Goal: Check status: Check status

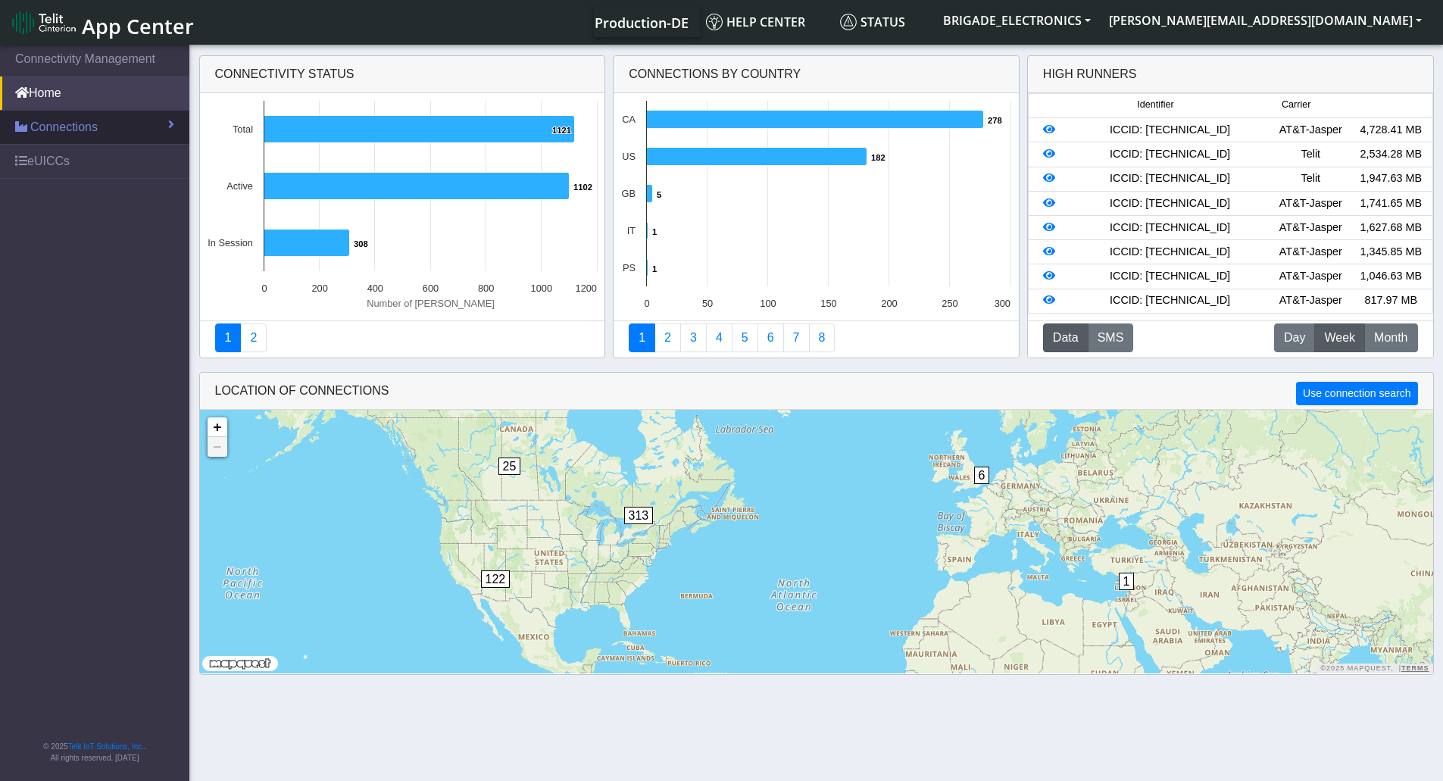
click at [78, 135] on span "Connections" at bounding box center [63, 127] width 67 height 18
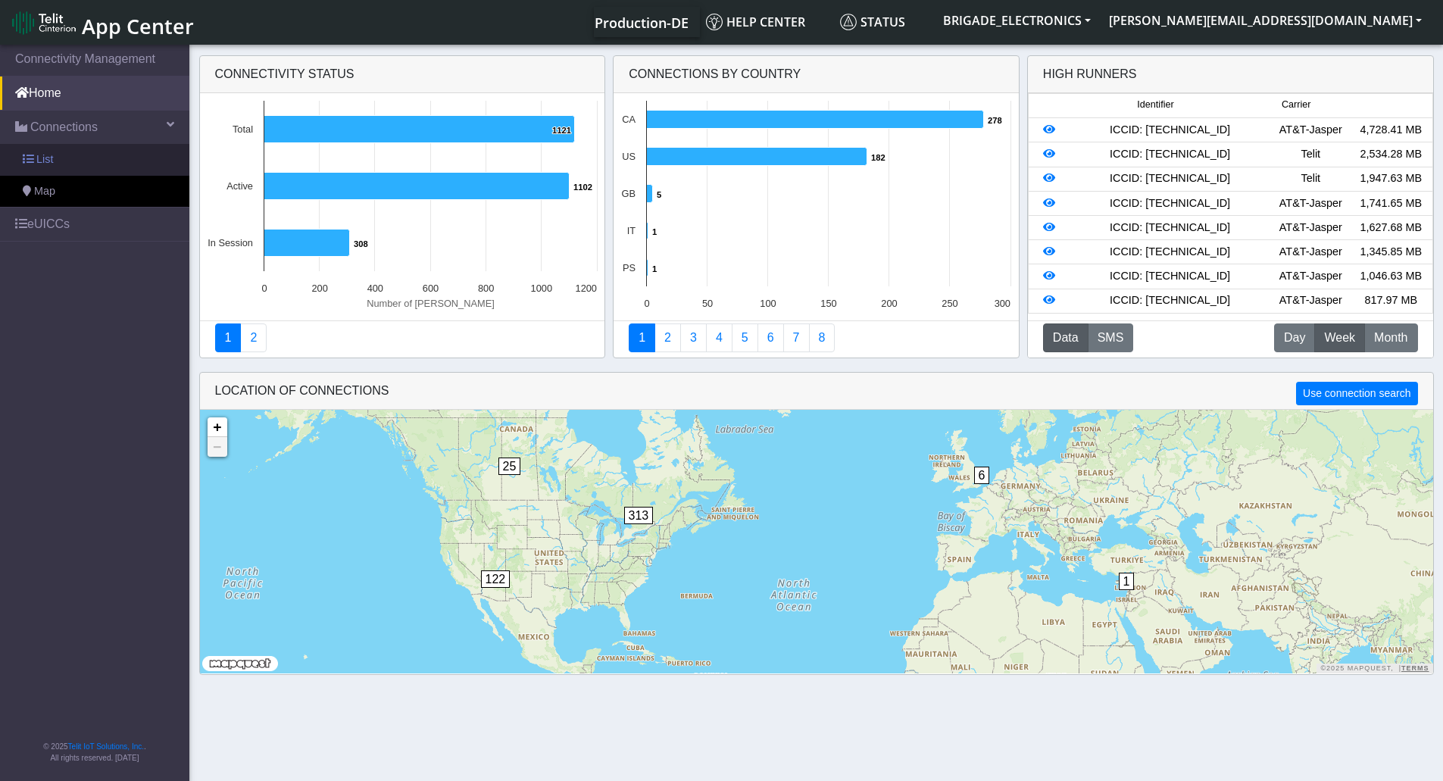
click at [48, 161] on span "List" at bounding box center [44, 160] width 17 height 17
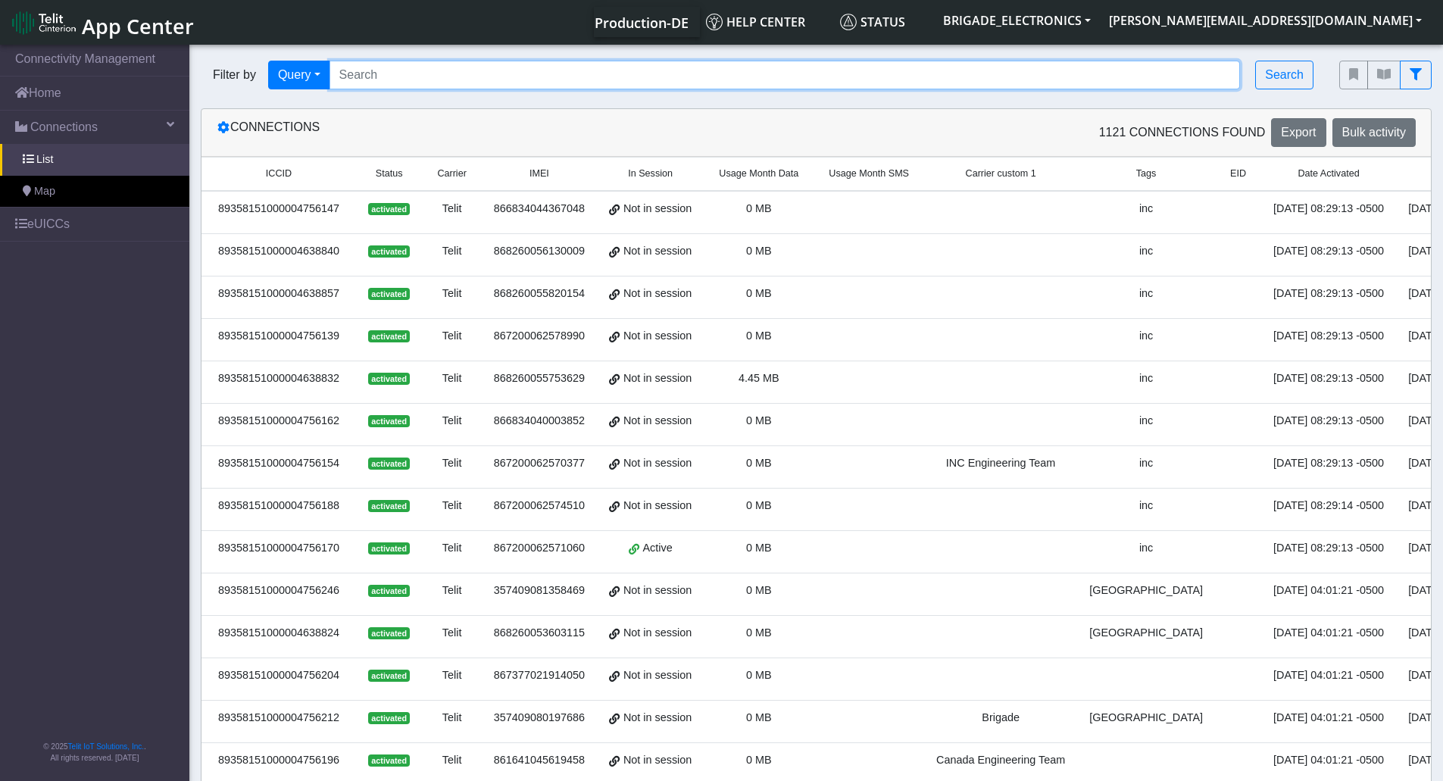
click at [694, 85] on input "Search..." at bounding box center [785, 75] width 911 height 29
paste input "89358151000008435912"
type input "89358151000008435912"
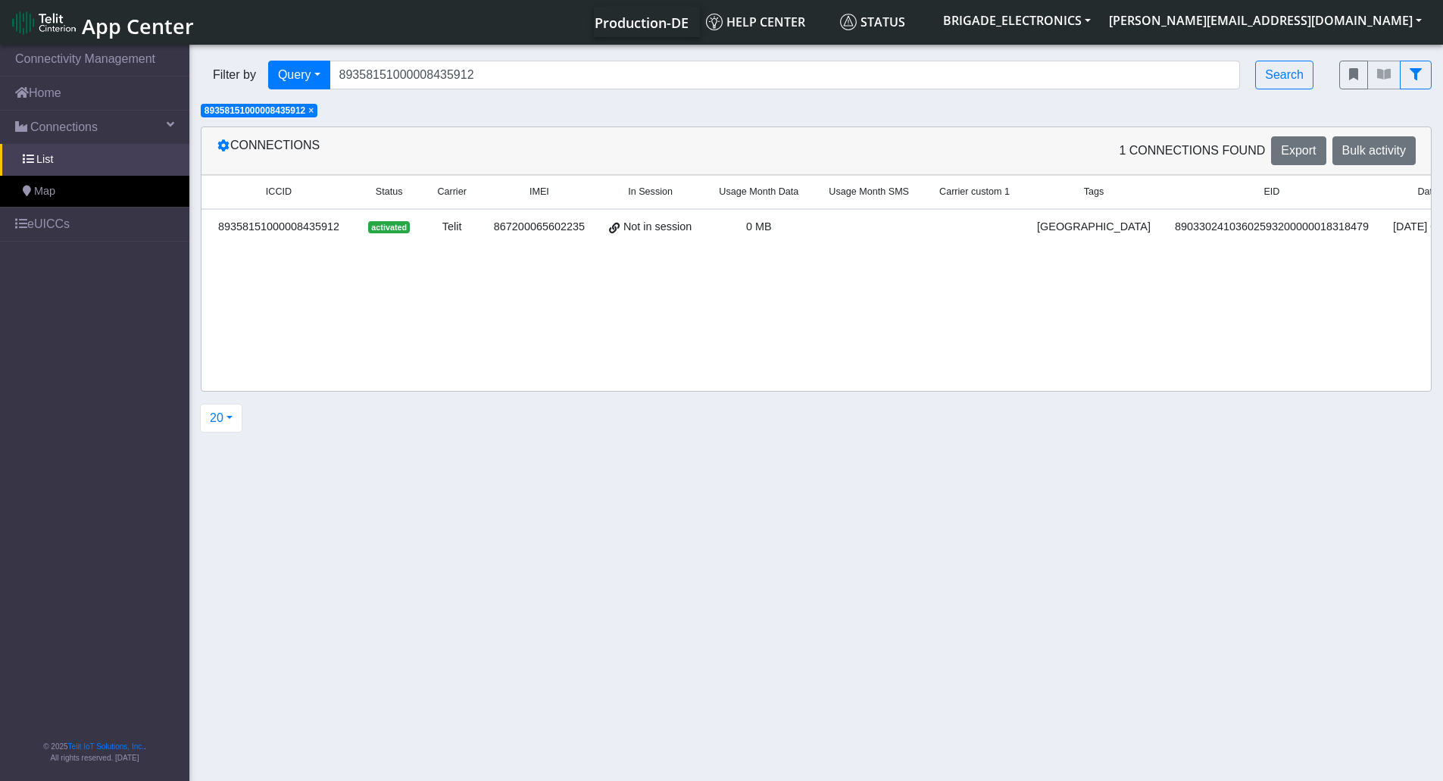
drag, startPoint x: 615, startPoint y: 263, endPoint x: 824, endPoint y: 308, distance: 214.0
click at [824, 308] on div "ICCID Status Carrier IMEI In Session Usage Month Data Usage Month SMS Carrier c…" at bounding box center [817, 283] width 1230 height 216
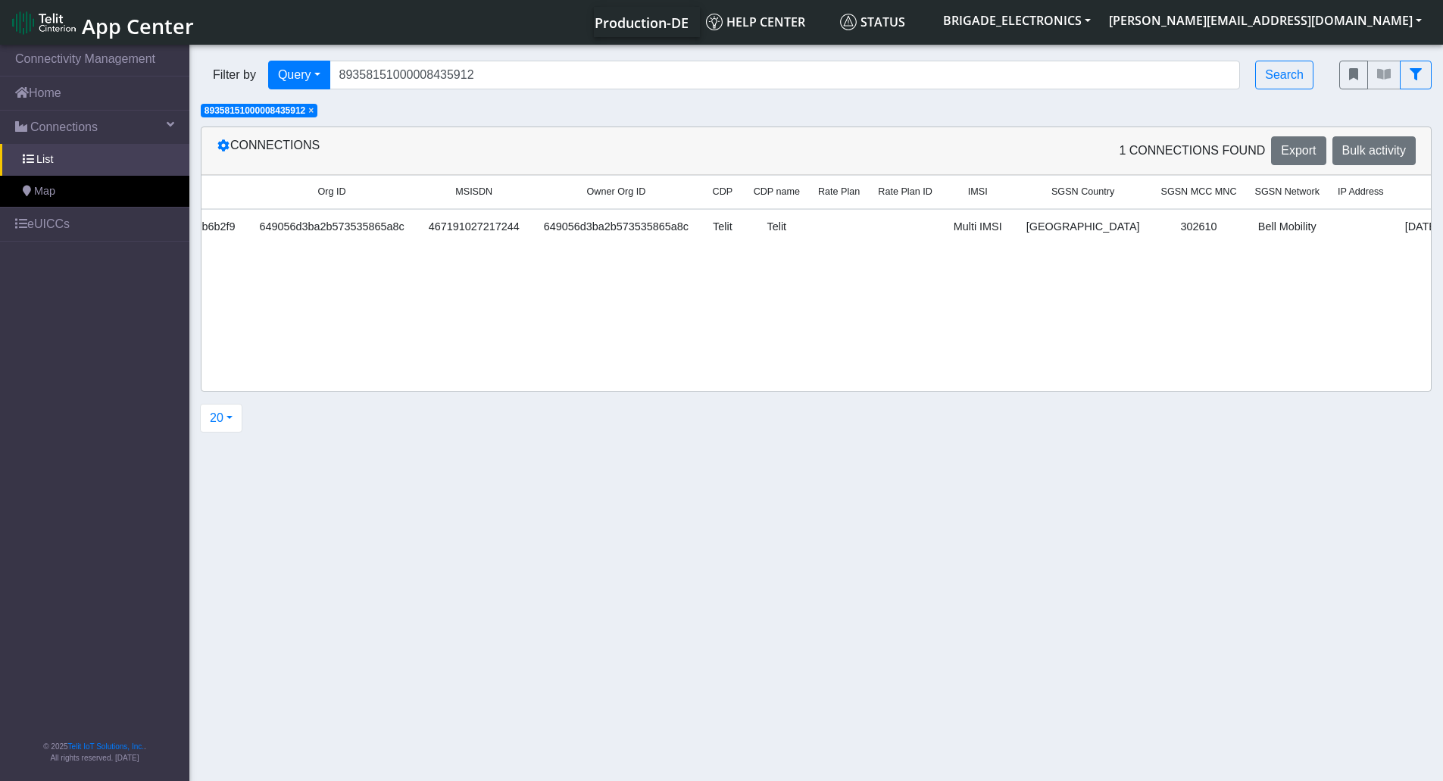
scroll to position [0, 1786]
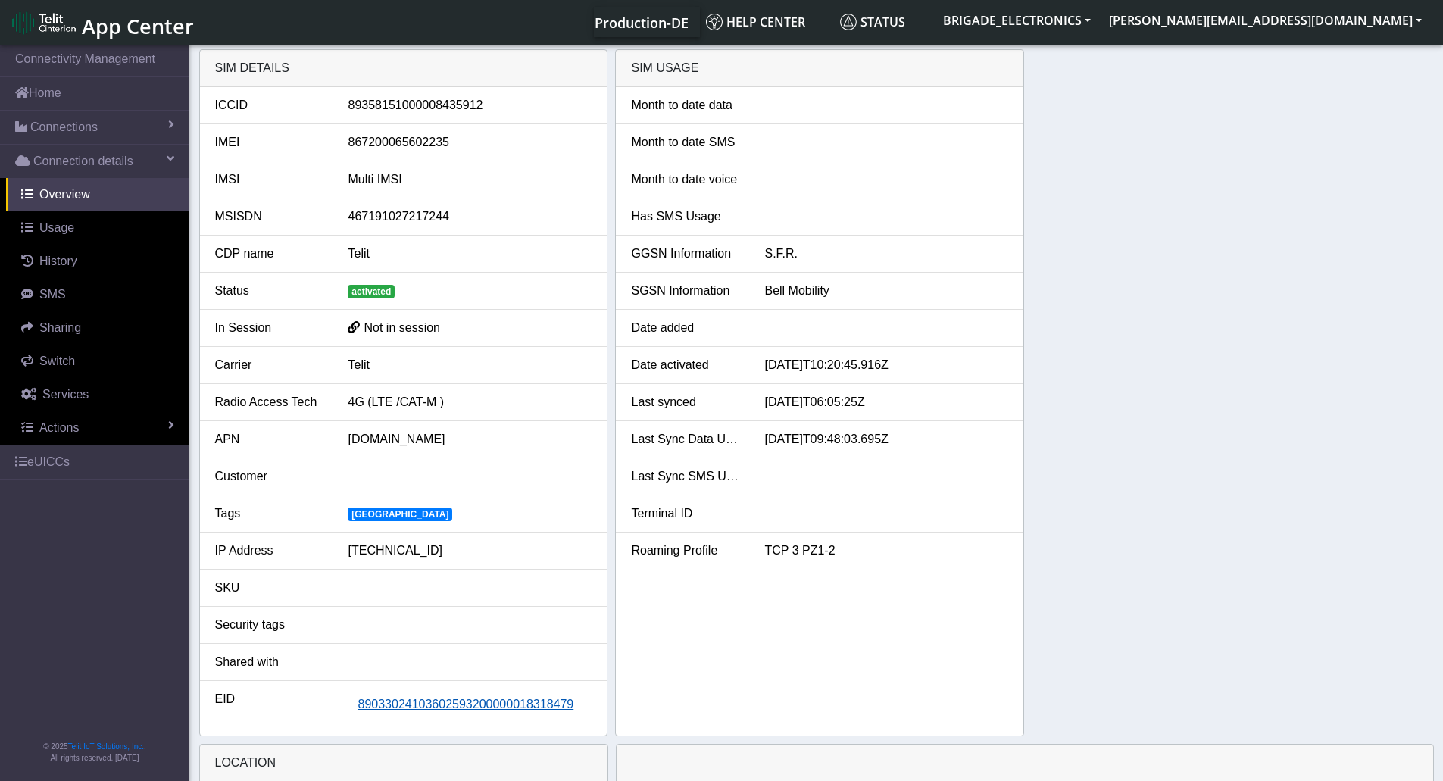
click at [464, 710] on span "89033024103602593200000018318479" at bounding box center [466, 704] width 216 height 13
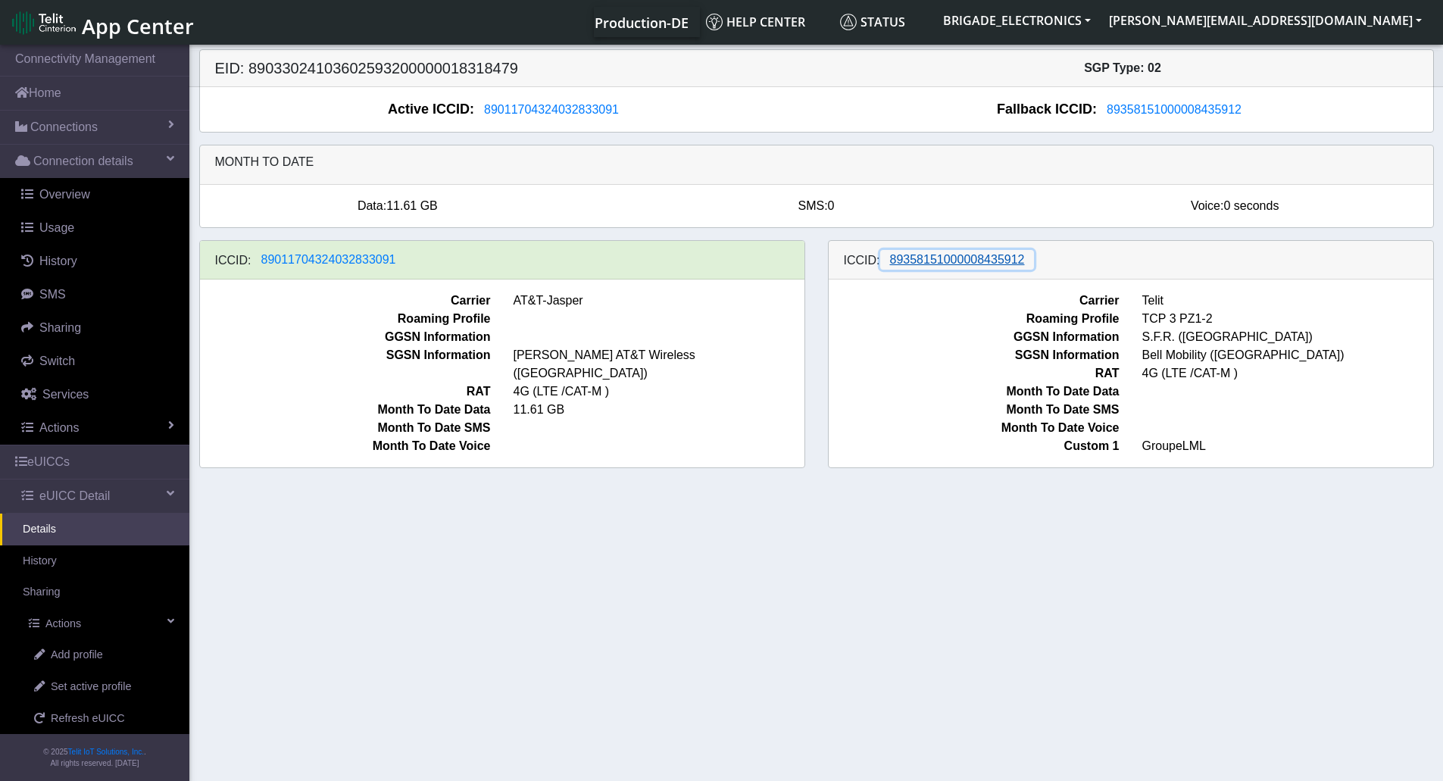
click at [967, 259] on span "89358151000008435912" at bounding box center [957, 259] width 135 height 13
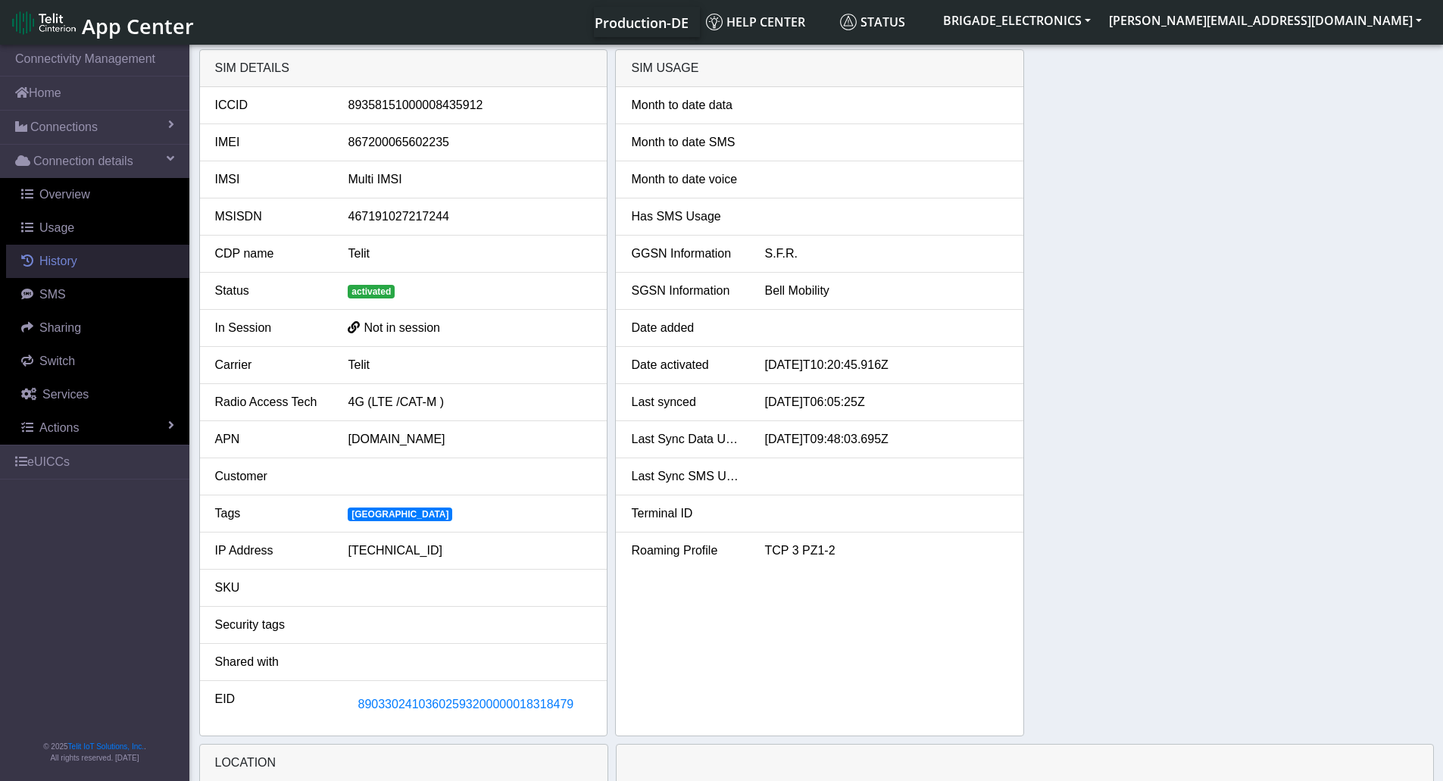
click at [75, 259] on span "History" at bounding box center [58, 261] width 38 height 13
click at [480, 702] on span "89033024103602593200000018318479" at bounding box center [466, 704] width 216 height 13
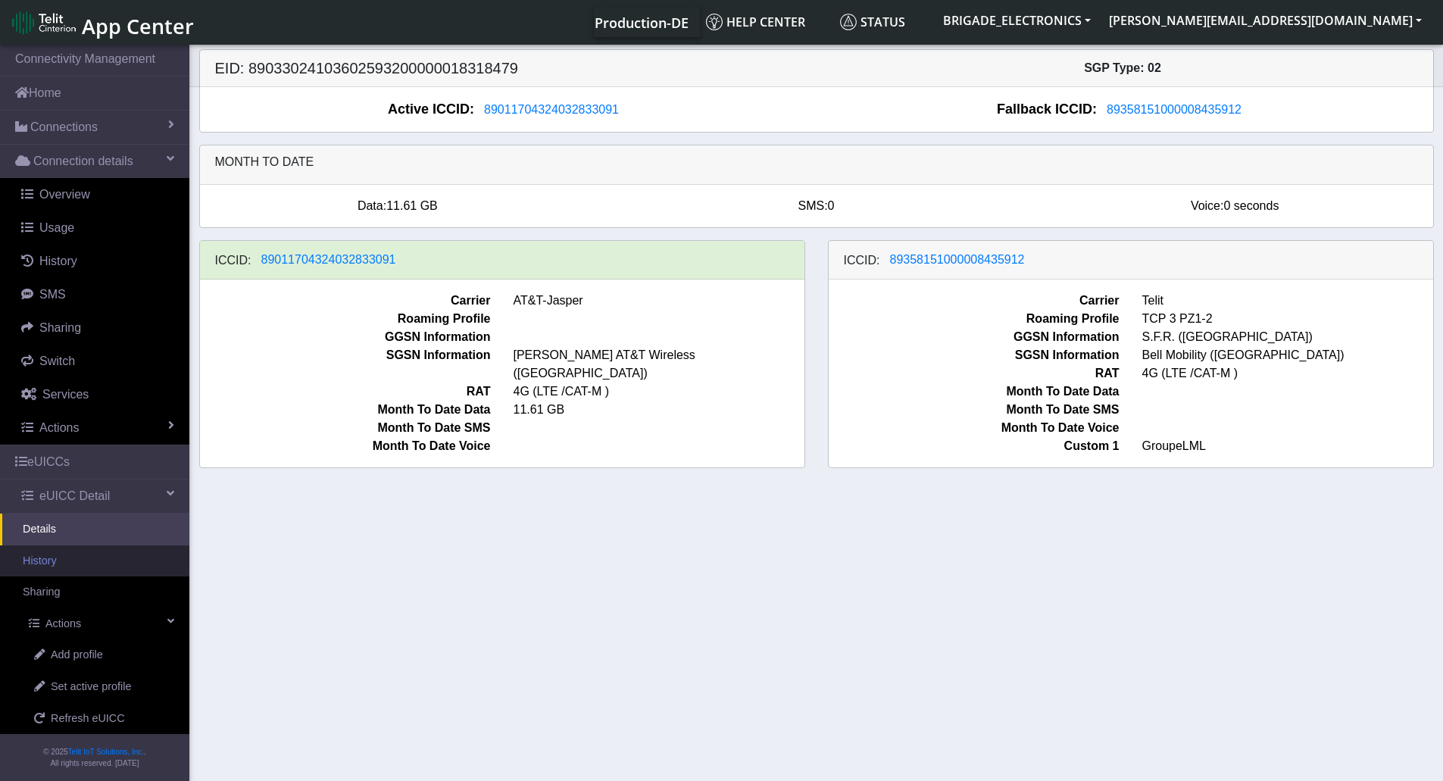
click at [73, 558] on link "History" at bounding box center [94, 561] width 189 height 32
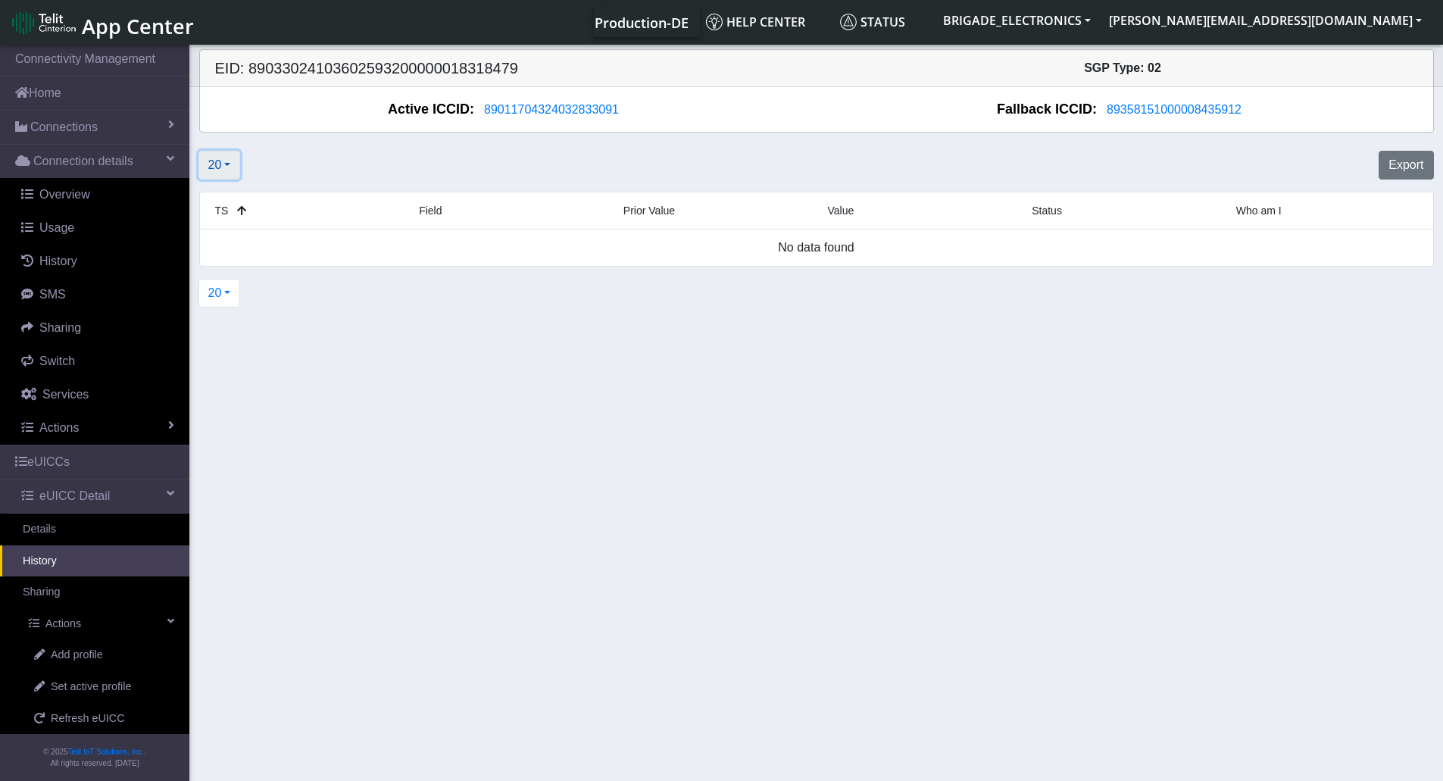
click at [229, 167] on button "20" at bounding box center [219, 165] width 42 height 29
click at [55, 568] on link "History" at bounding box center [94, 561] width 189 height 32
click at [47, 526] on link "Details" at bounding box center [94, 530] width 189 height 32
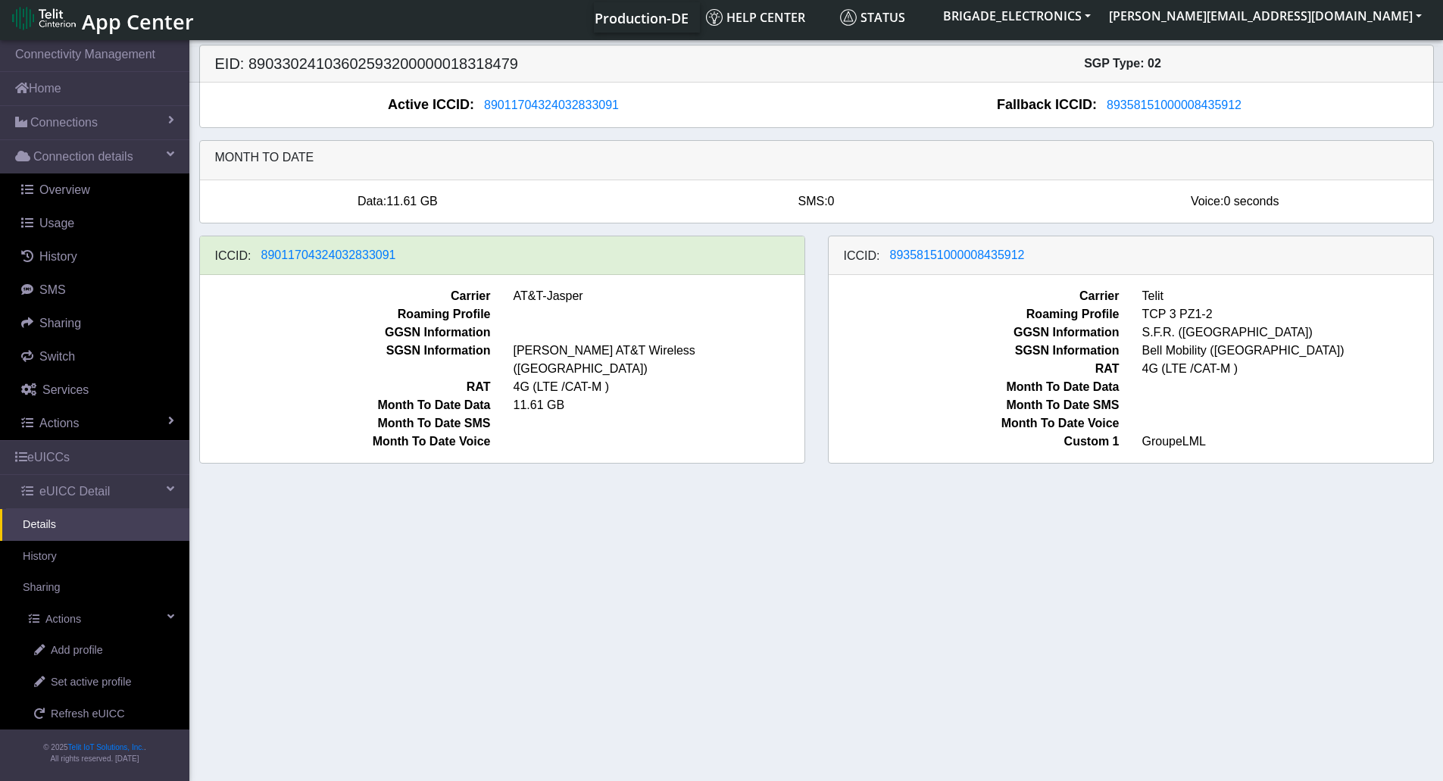
scroll to position [5, 0]
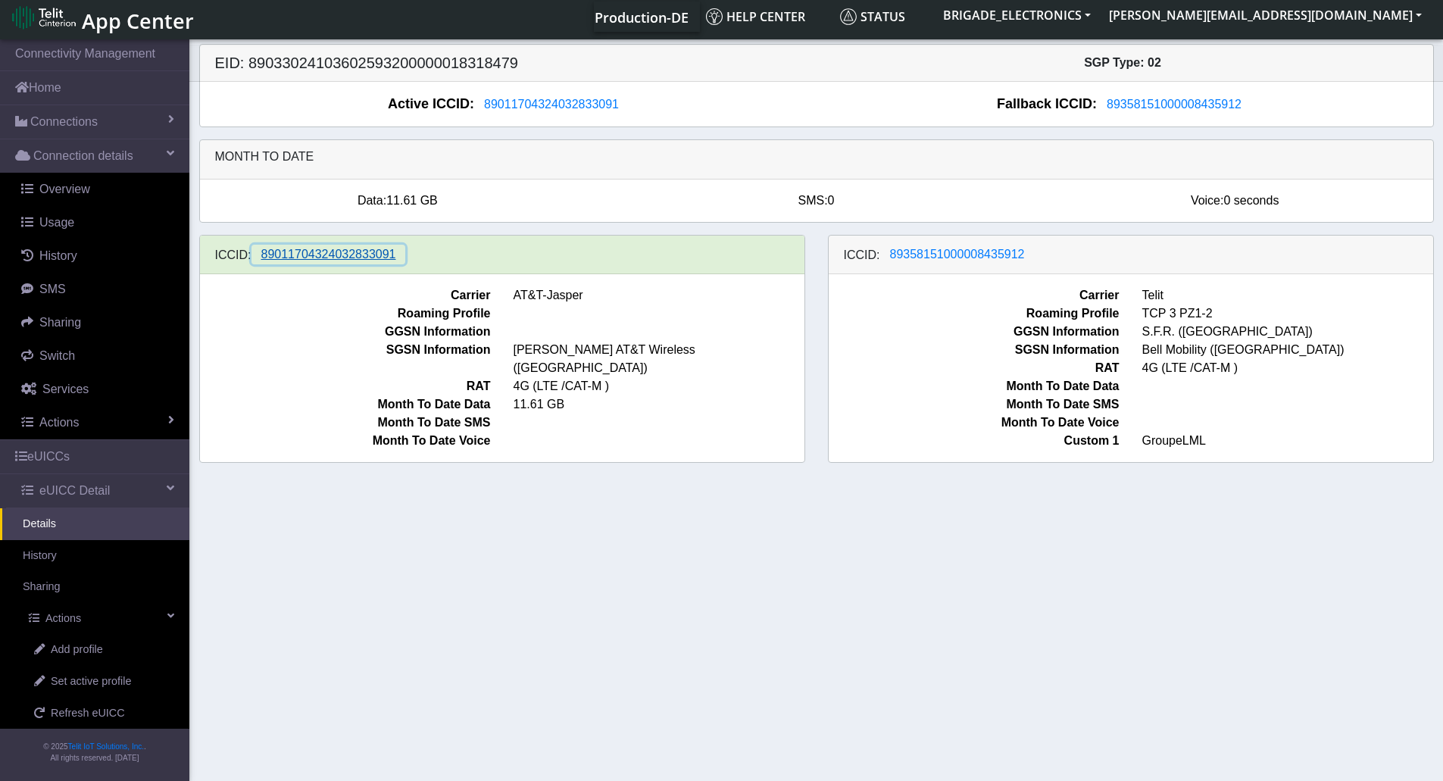
click at [347, 259] on span "89011704324032833091" at bounding box center [328, 254] width 135 height 13
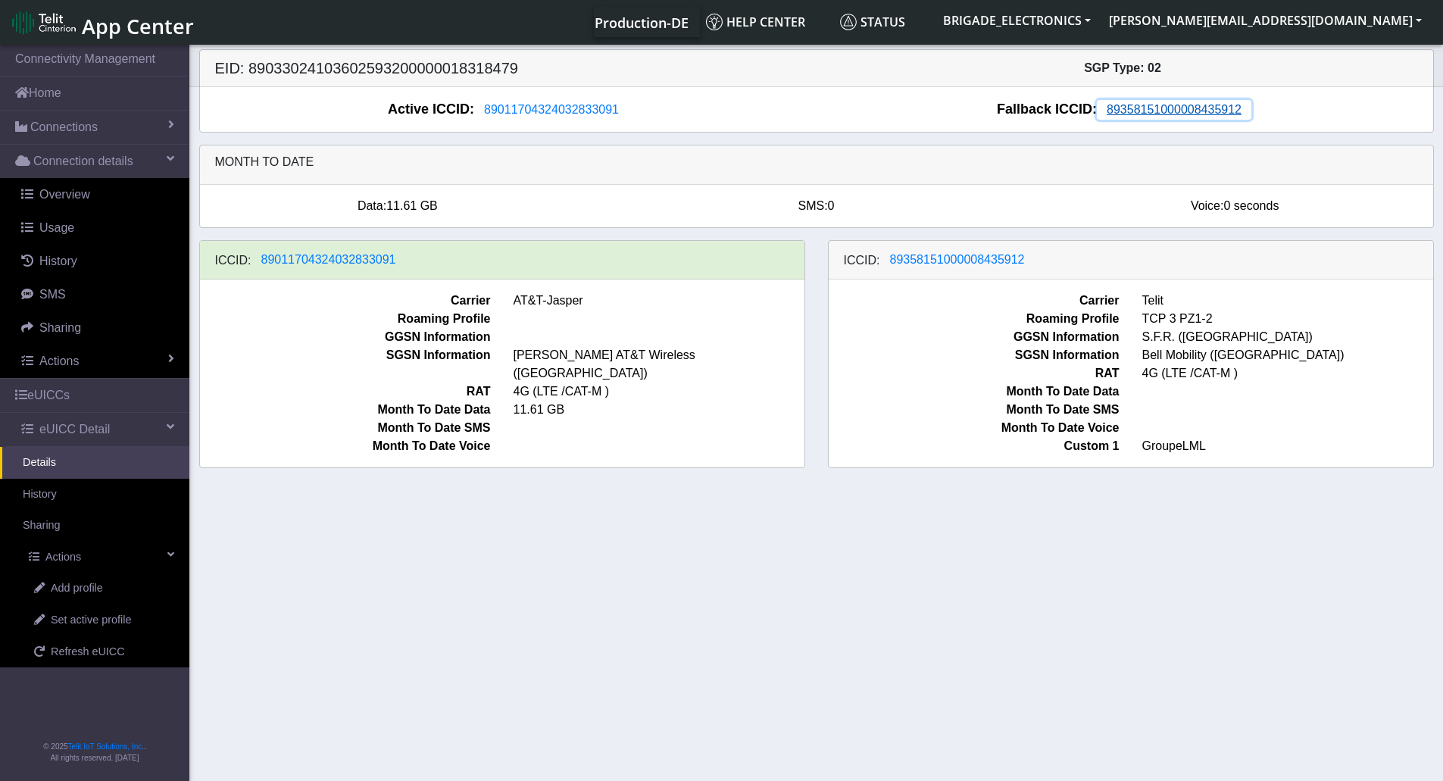
click at [1143, 117] on button "89358151000008435912" at bounding box center [1174, 110] width 155 height 20
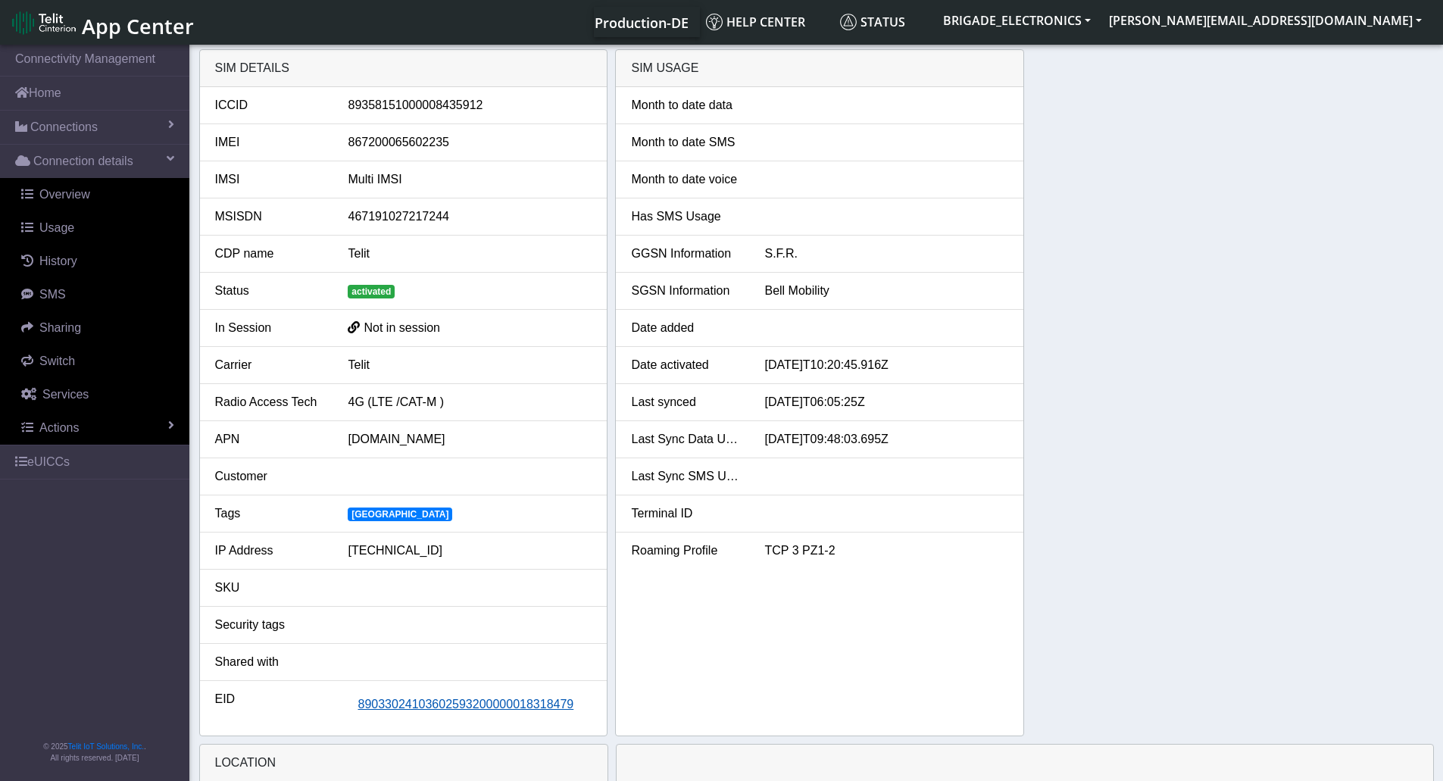
click at [508, 707] on span "89033024103602593200000018318479" at bounding box center [466, 704] width 216 height 13
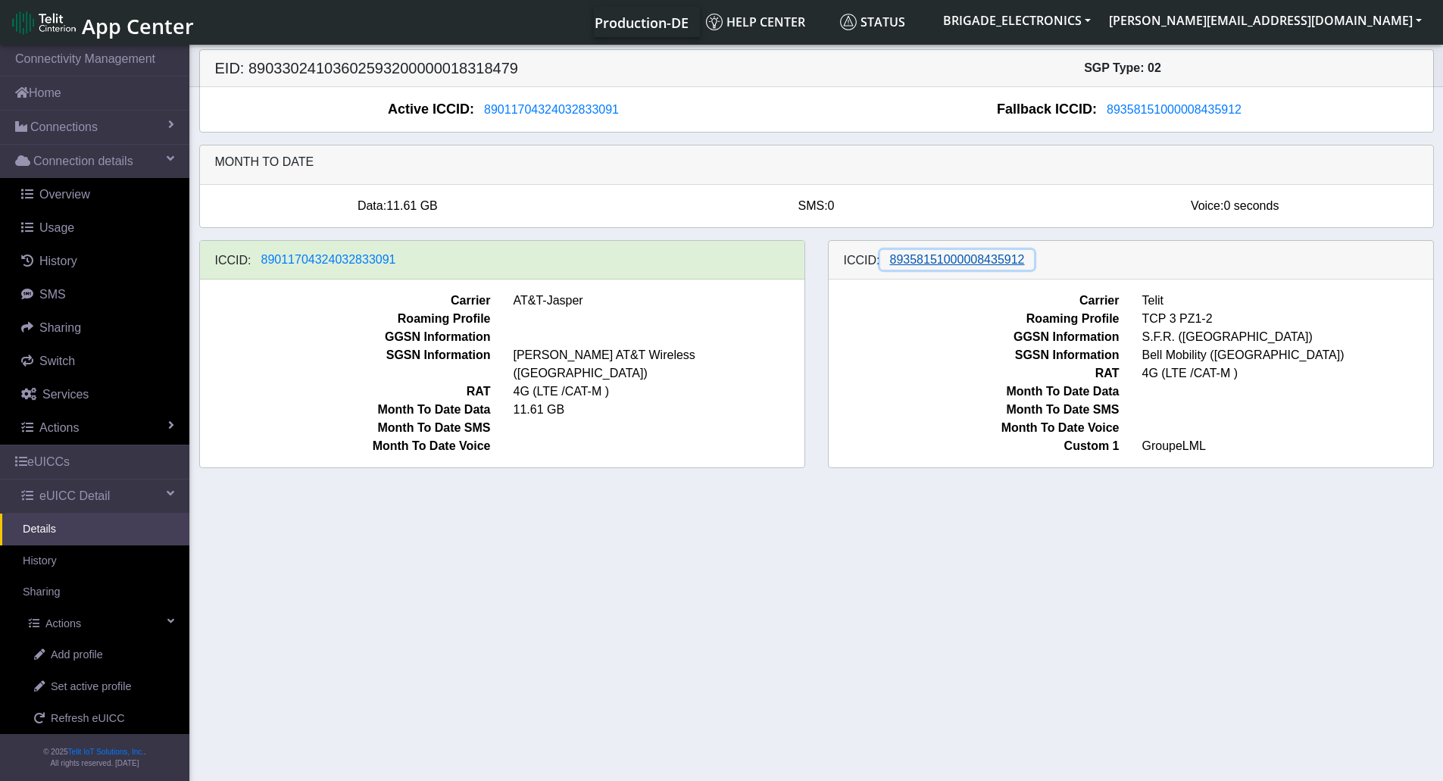
click at [905, 266] on span "89358151000008435912" at bounding box center [957, 259] width 135 height 13
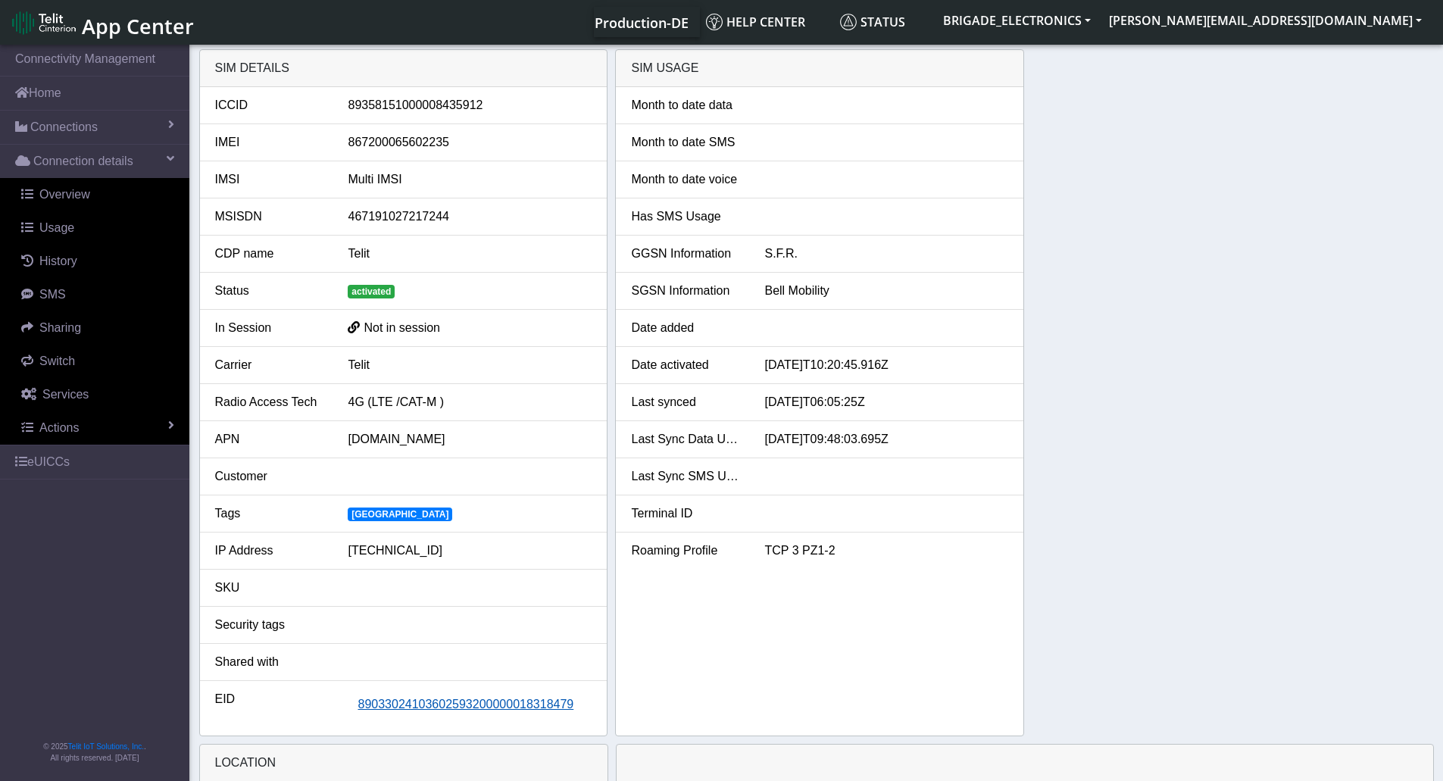
click at [456, 705] on span "89033024103602593200000018318479" at bounding box center [466, 704] width 216 height 13
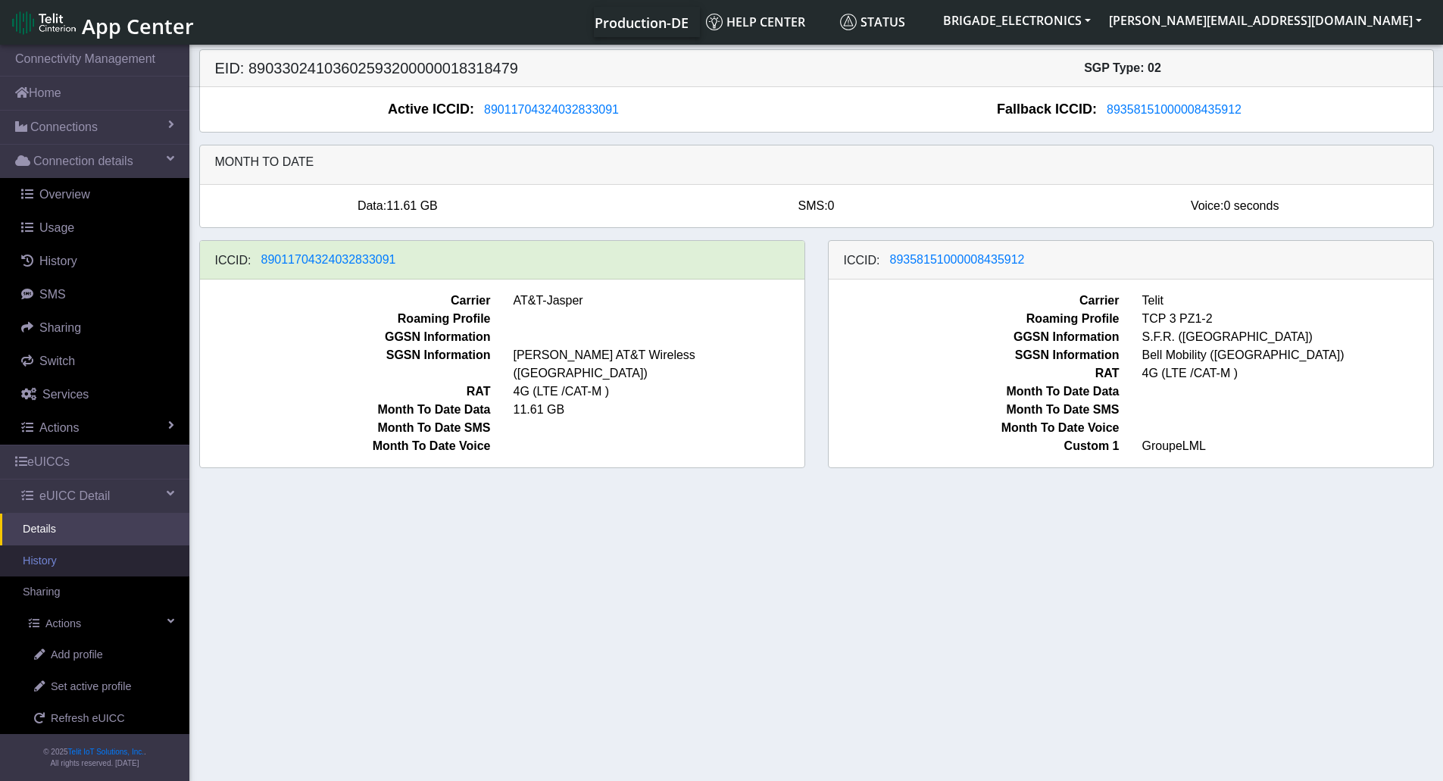
click at [55, 562] on link "History" at bounding box center [94, 561] width 189 height 32
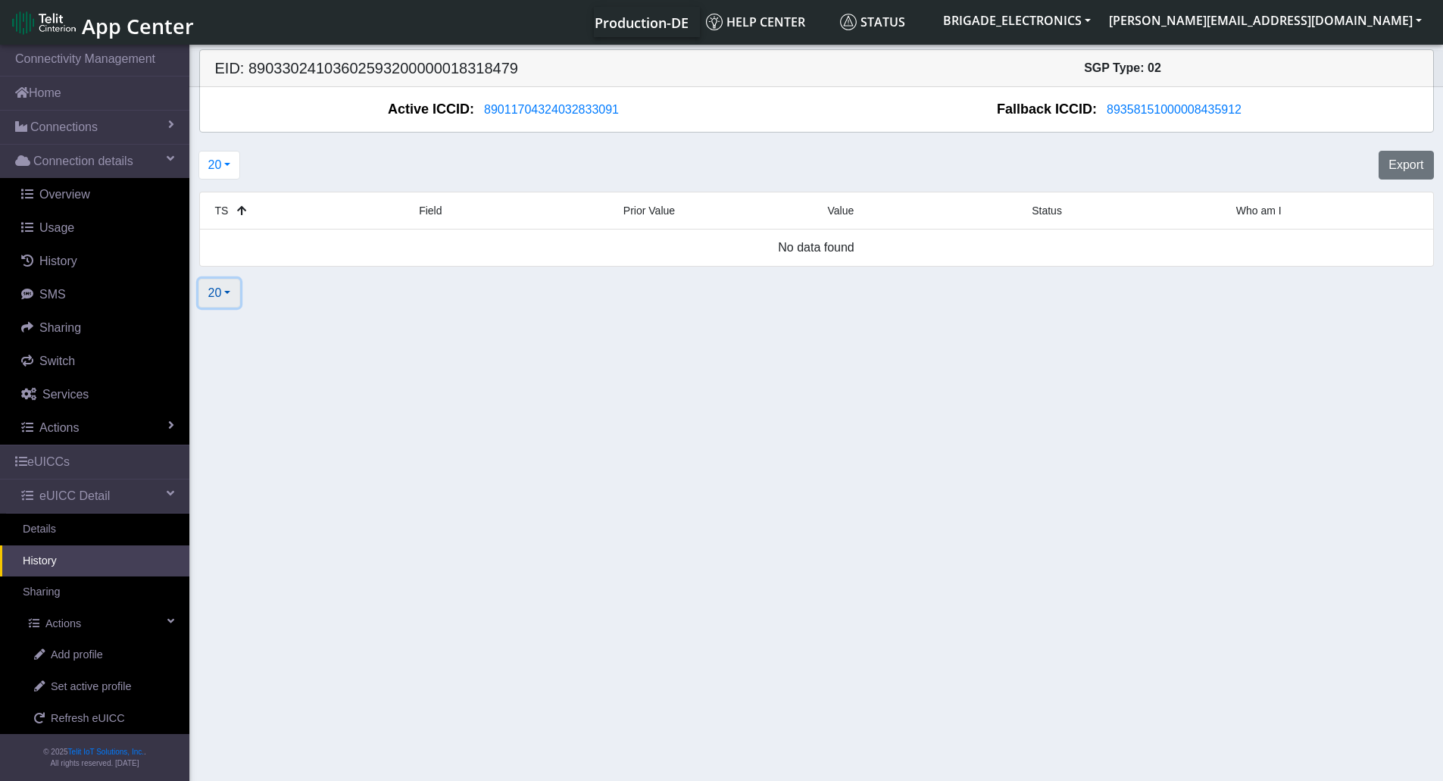
click at [227, 298] on button "20" at bounding box center [219, 293] width 42 height 29
click at [240, 377] on button "100" at bounding box center [259, 376] width 120 height 24
click at [1155, 109] on span "89358151000008435912" at bounding box center [1174, 109] width 135 height 13
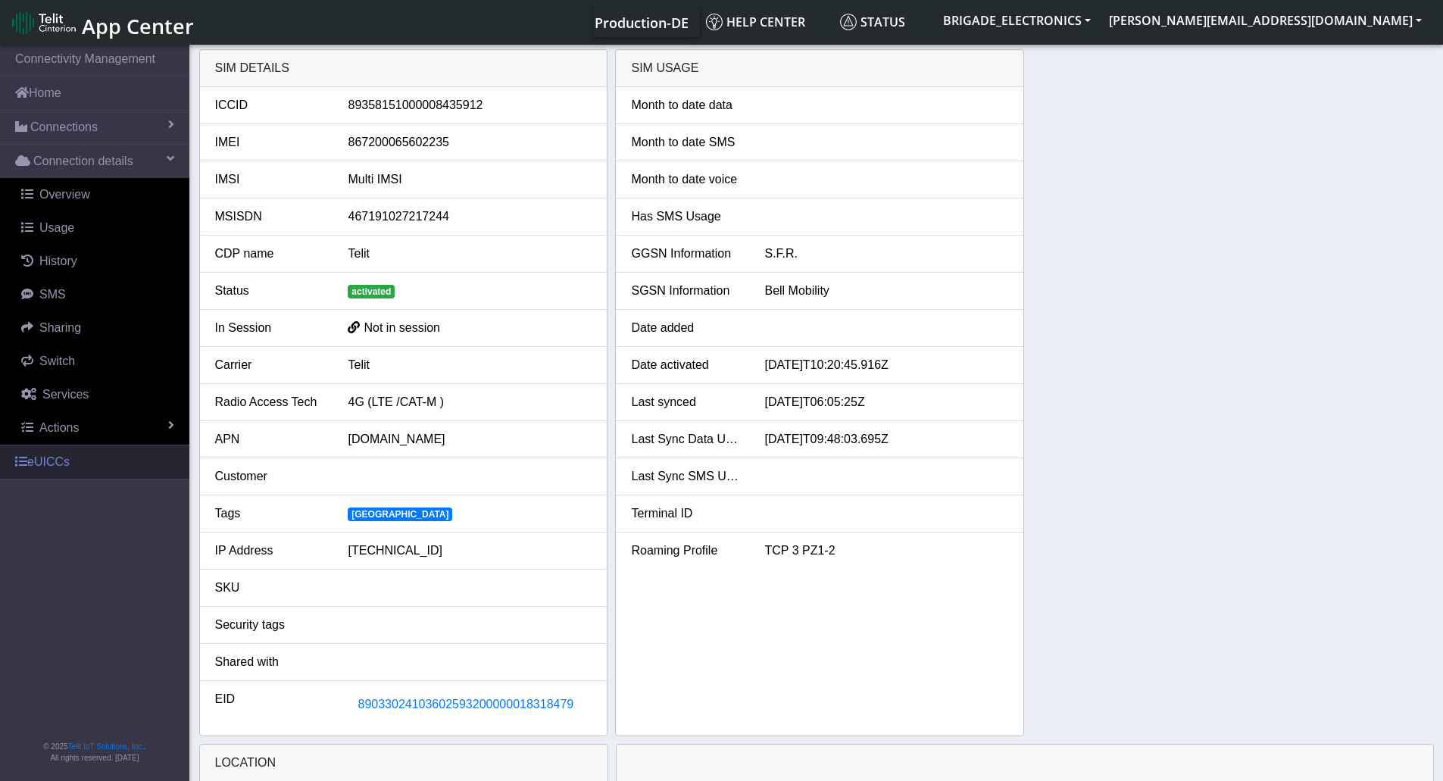
click at [23, 458] on span at bounding box center [21, 461] width 12 height 12
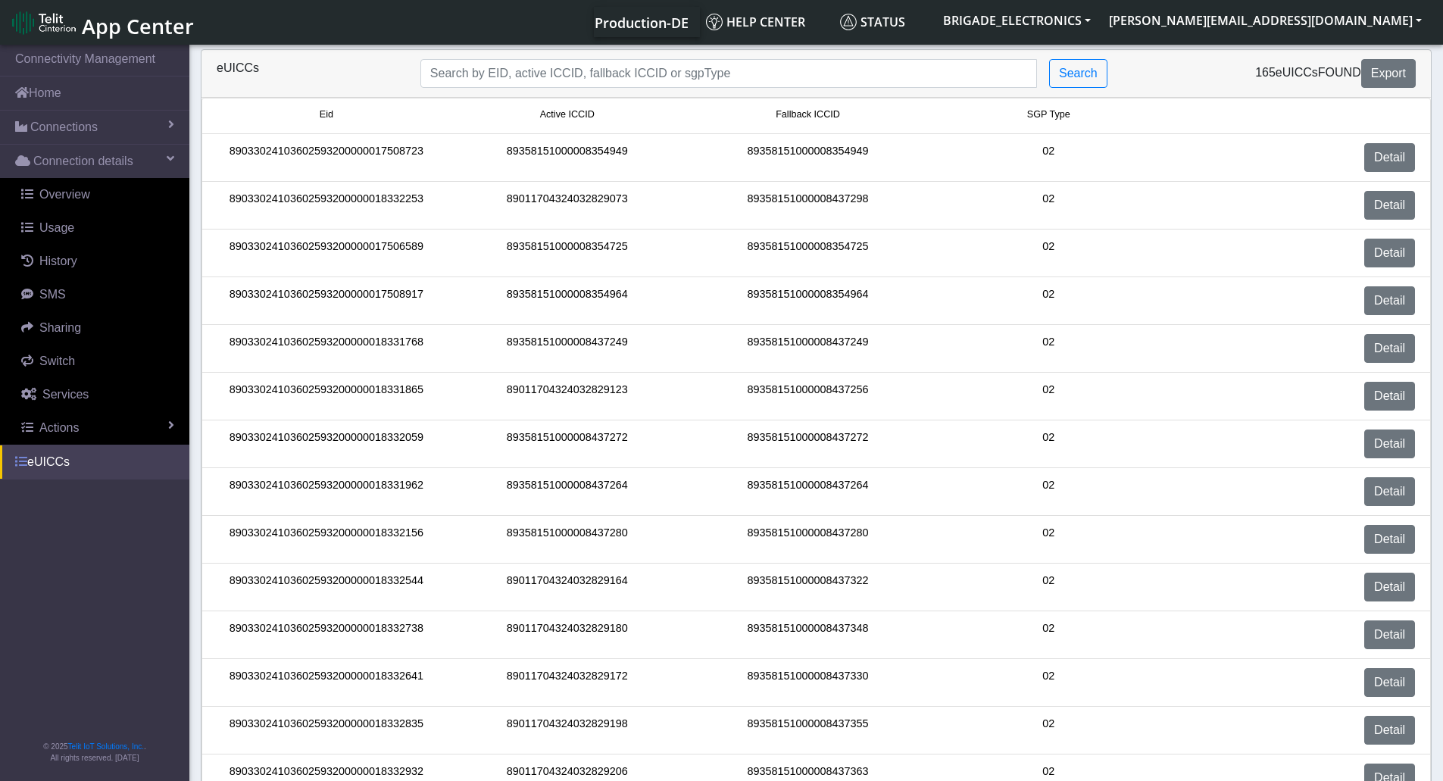
click at [25, 460] on span at bounding box center [21, 461] width 12 height 12
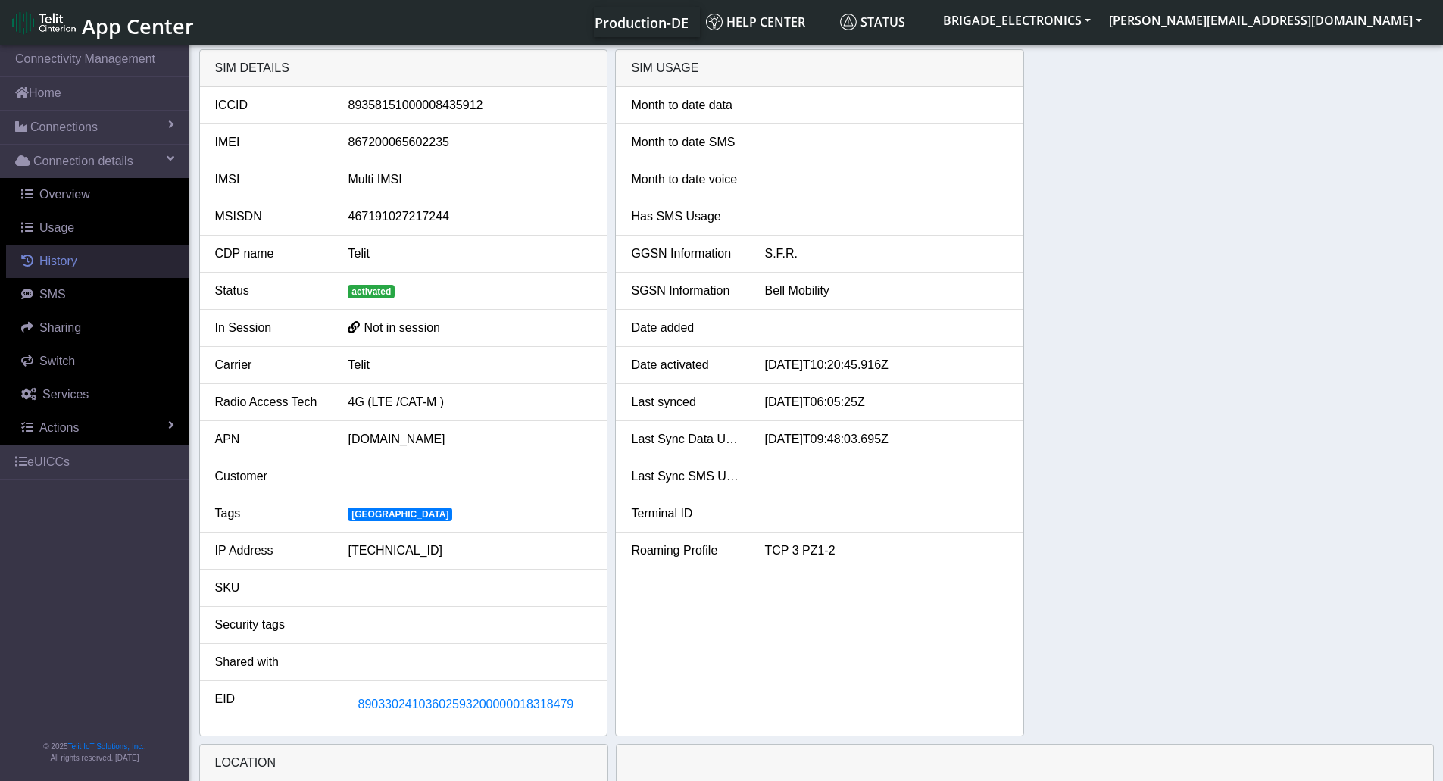
click at [88, 262] on link "History" at bounding box center [97, 261] width 183 height 33
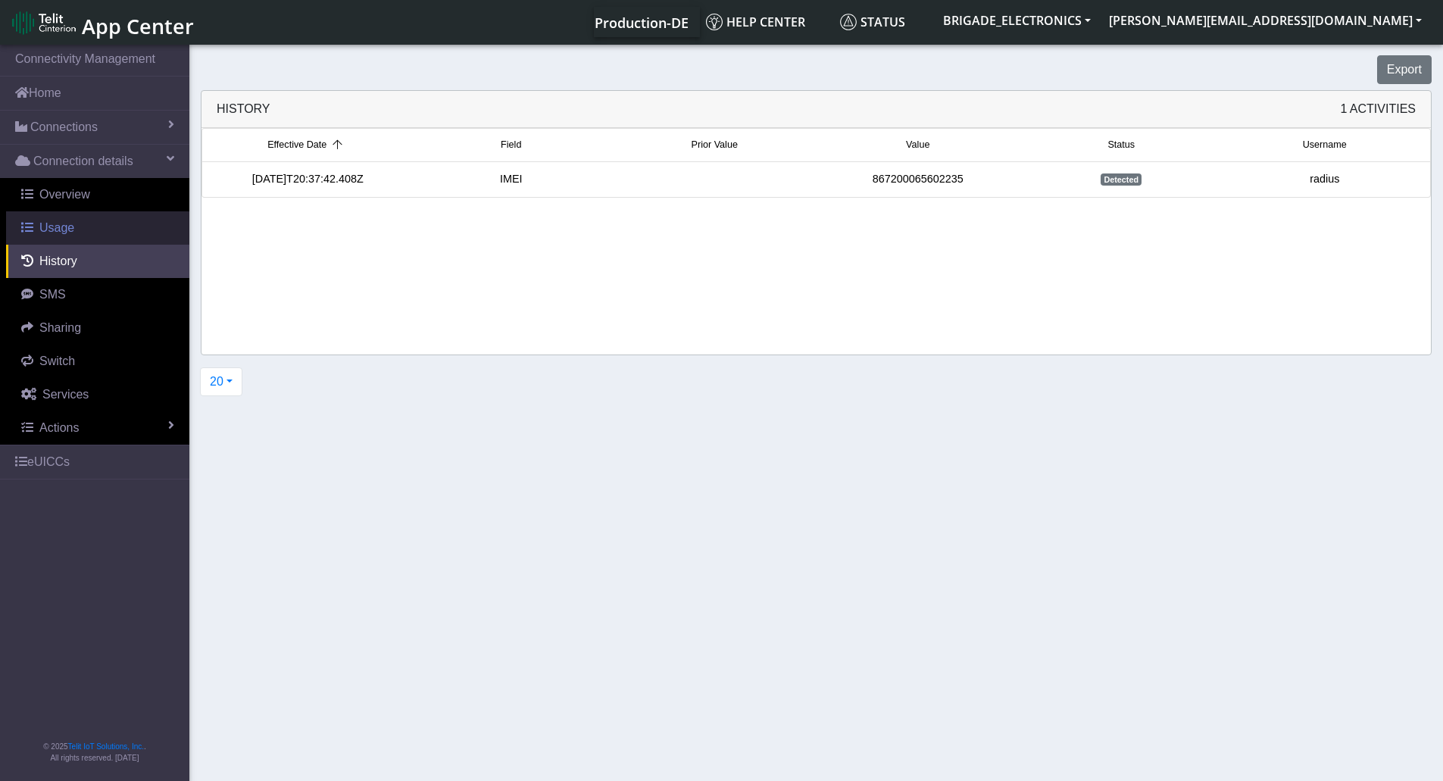
click at [67, 234] on span "Usage" at bounding box center [56, 227] width 35 height 13
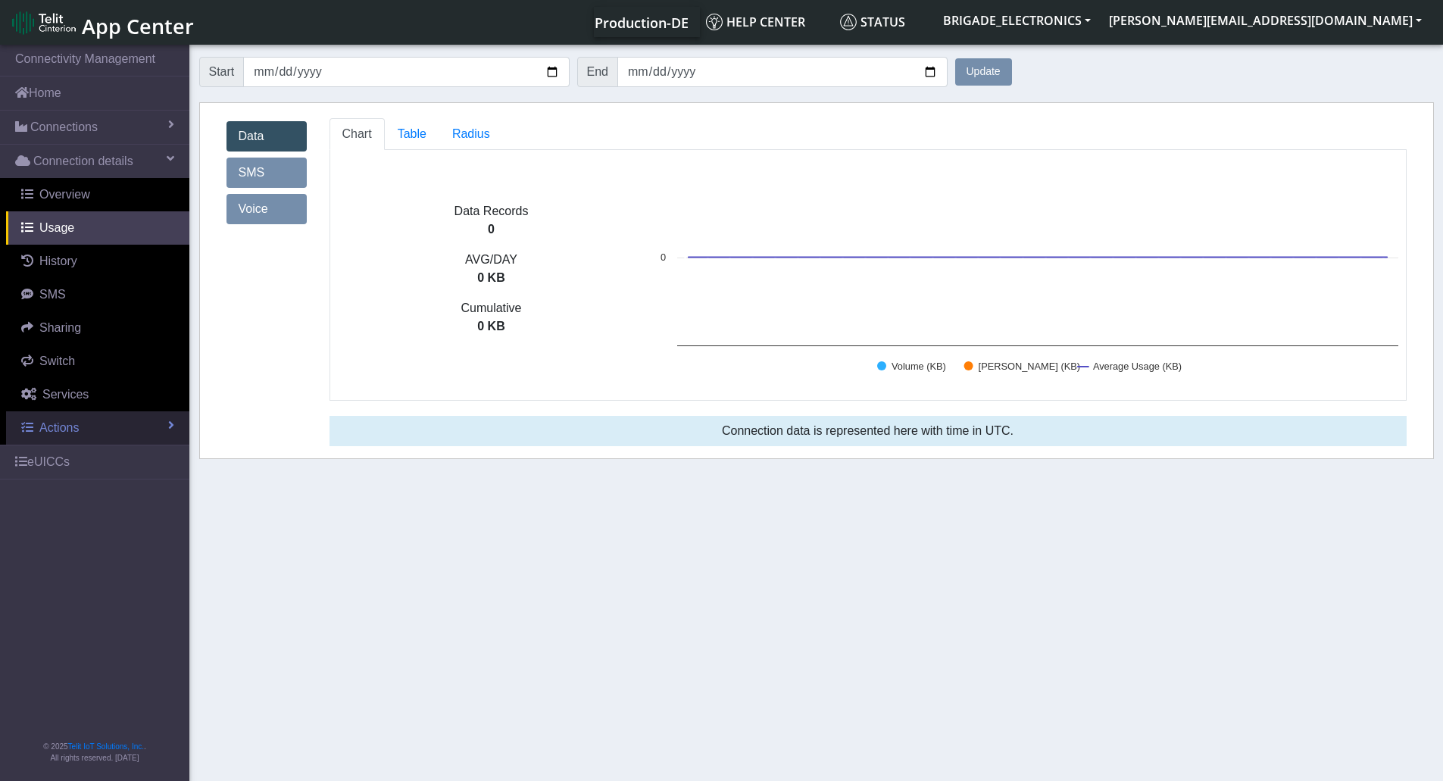
click at [37, 432] on link "Actions" at bounding box center [97, 427] width 183 height 33
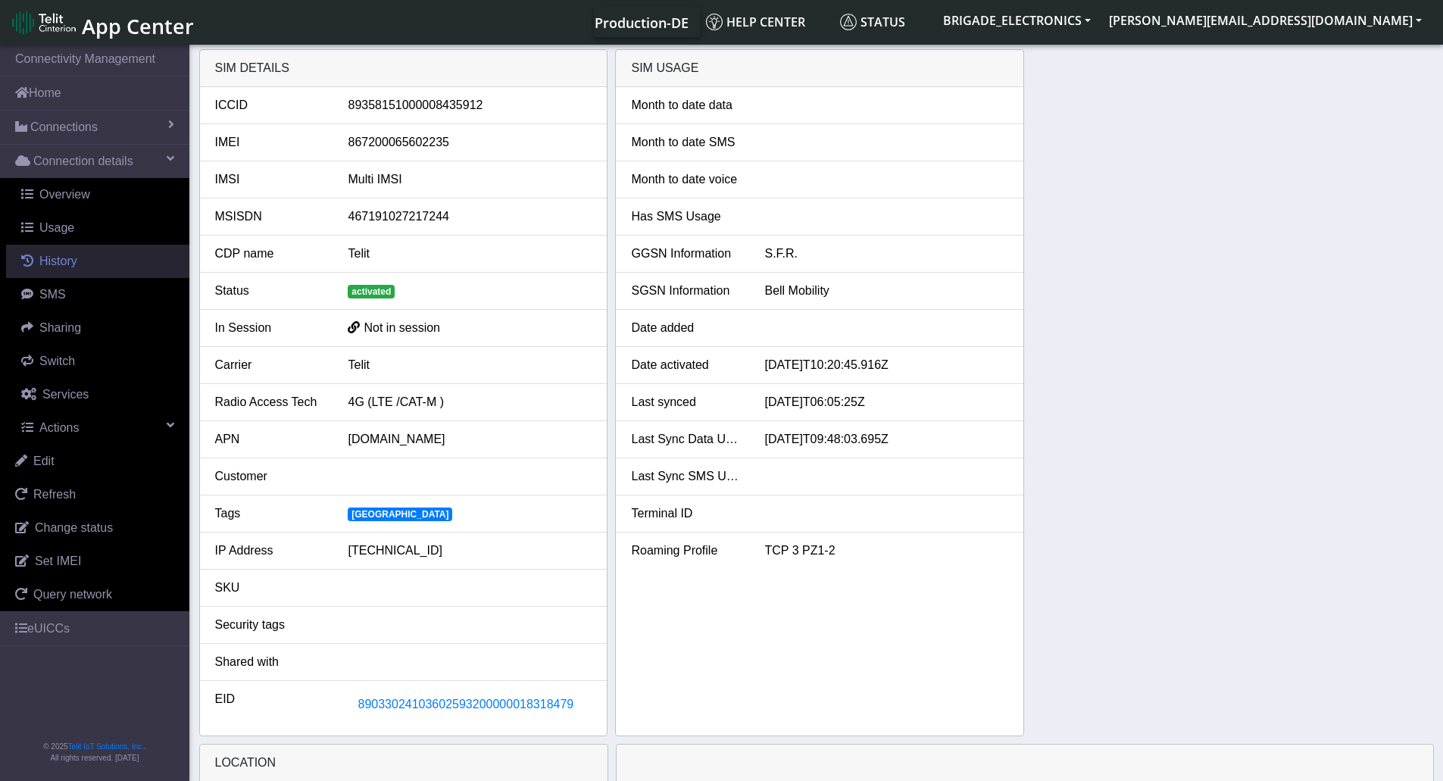
click at [79, 262] on link "History" at bounding box center [97, 261] width 183 height 33
click at [409, 706] on span "89033024103602593200000018318479" at bounding box center [466, 704] width 216 height 13
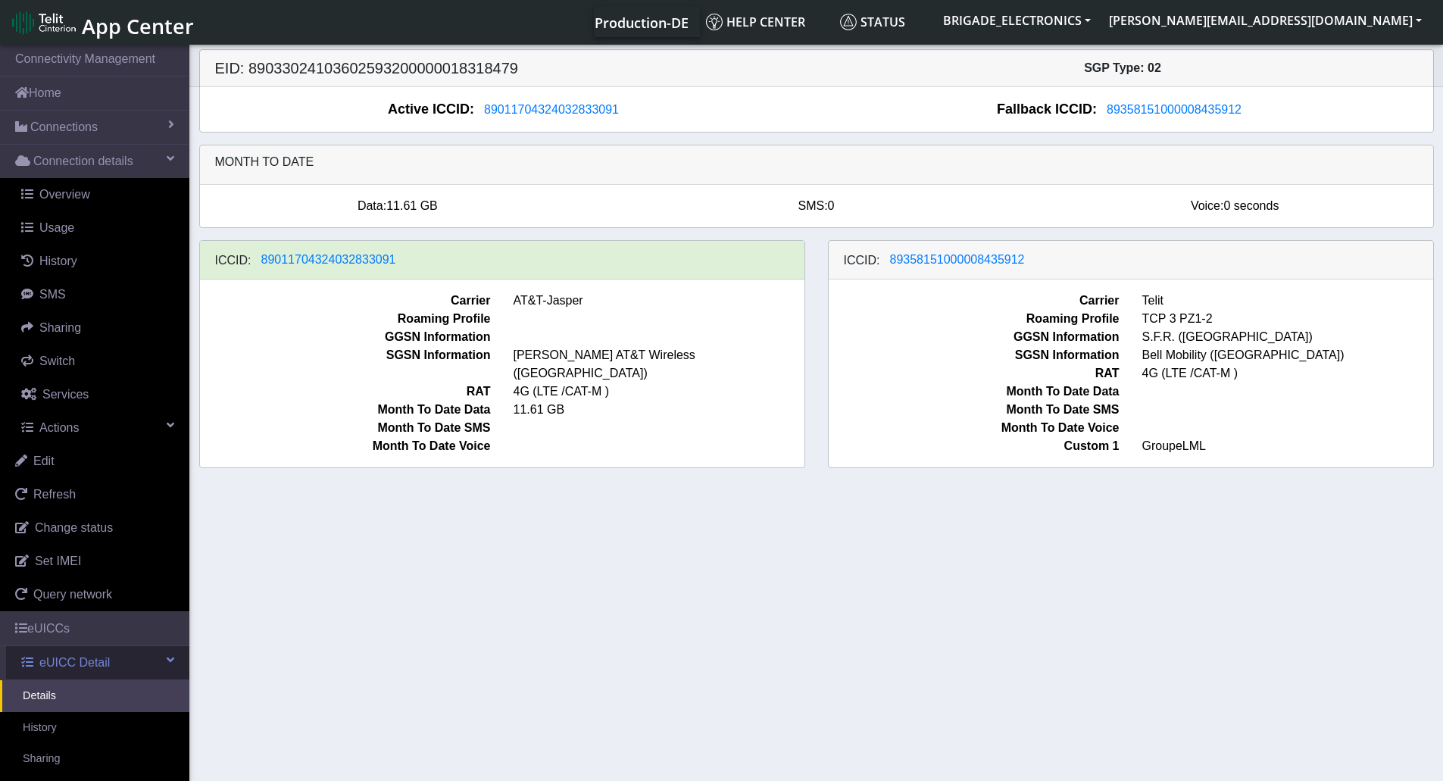
scroll to position [172, 0]
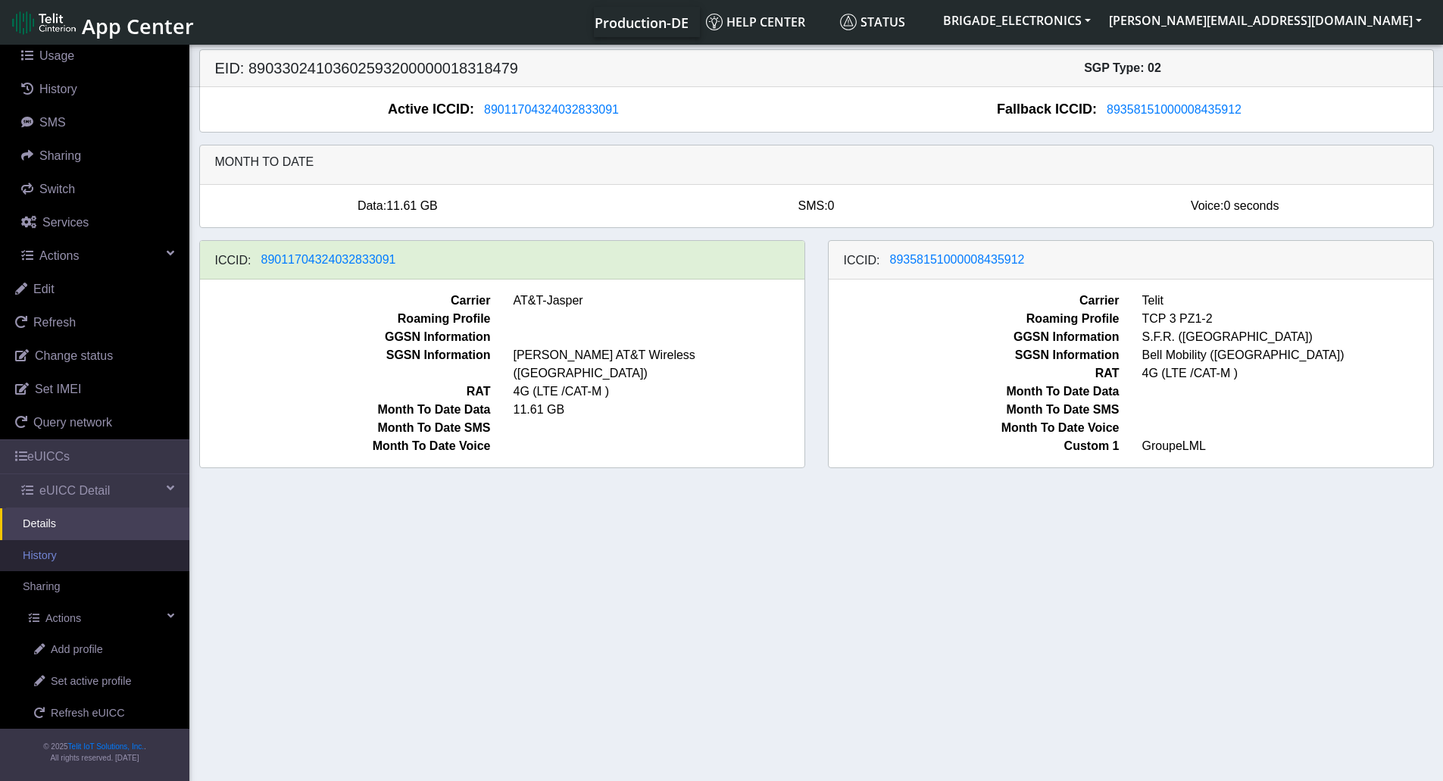
click at [63, 552] on link "History" at bounding box center [94, 556] width 189 height 32
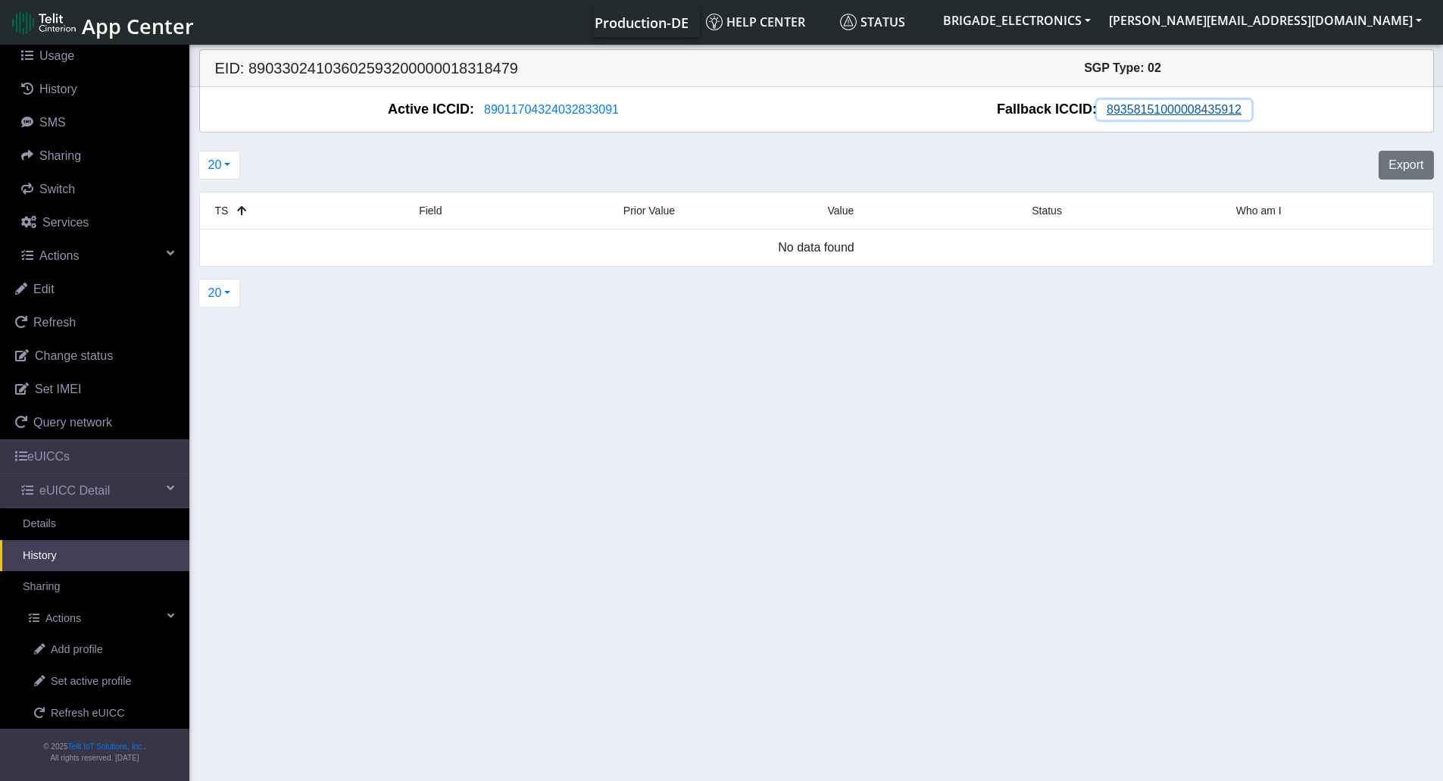
click at [1119, 105] on span "89358151000008435912" at bounding box center [1174, 109] width 135 height 13
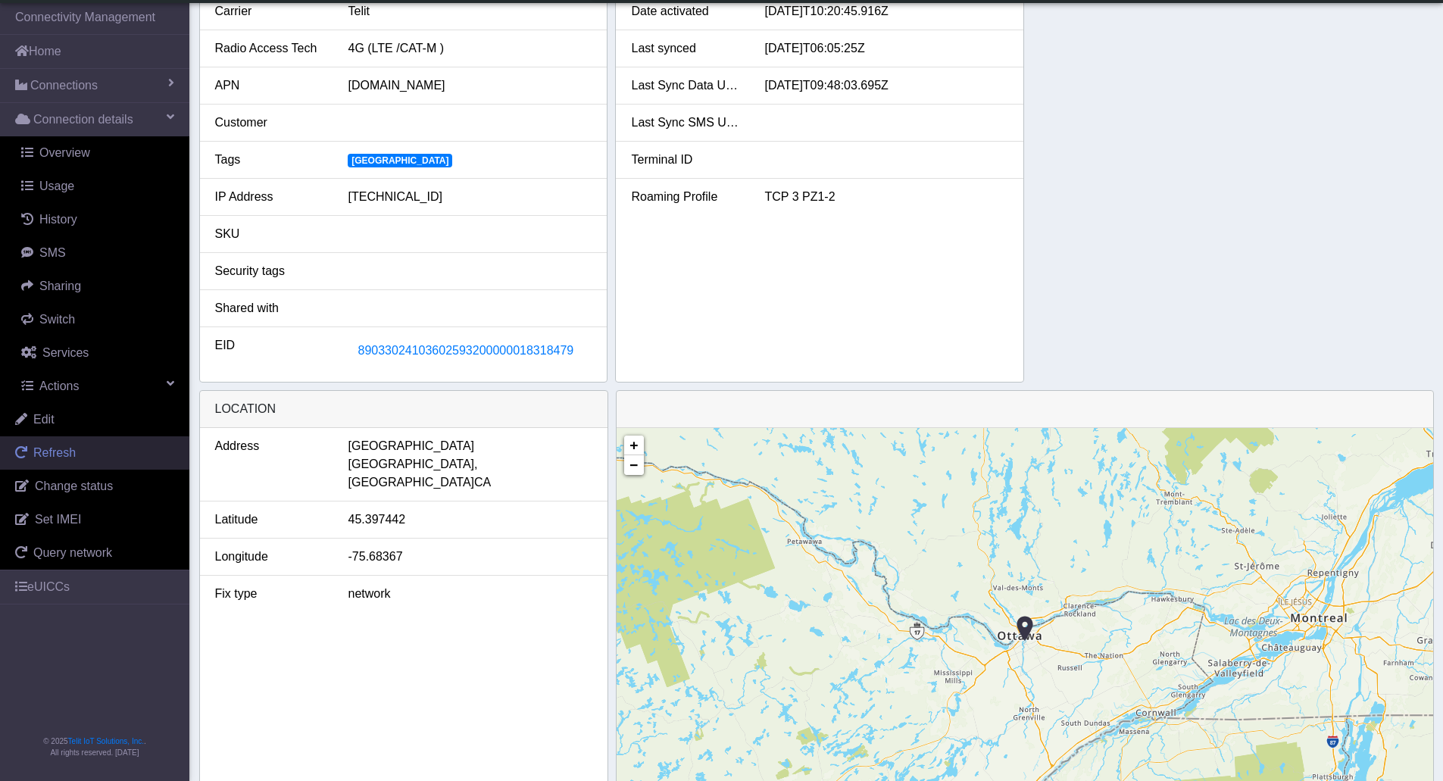
scroll to position [404, 0]
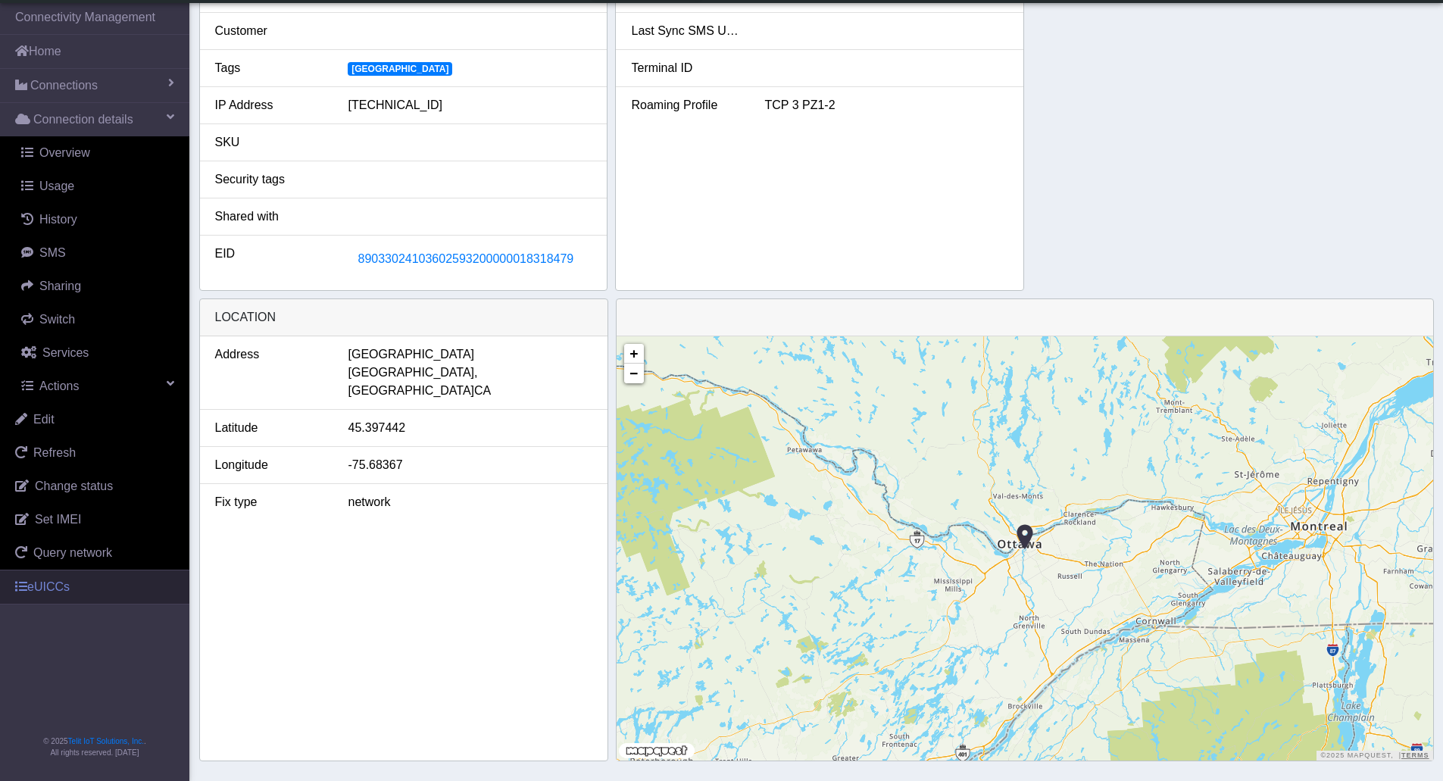
click at [64, 593] on link "eUICCs" at bounding box center [94, 586] width 189 height 33
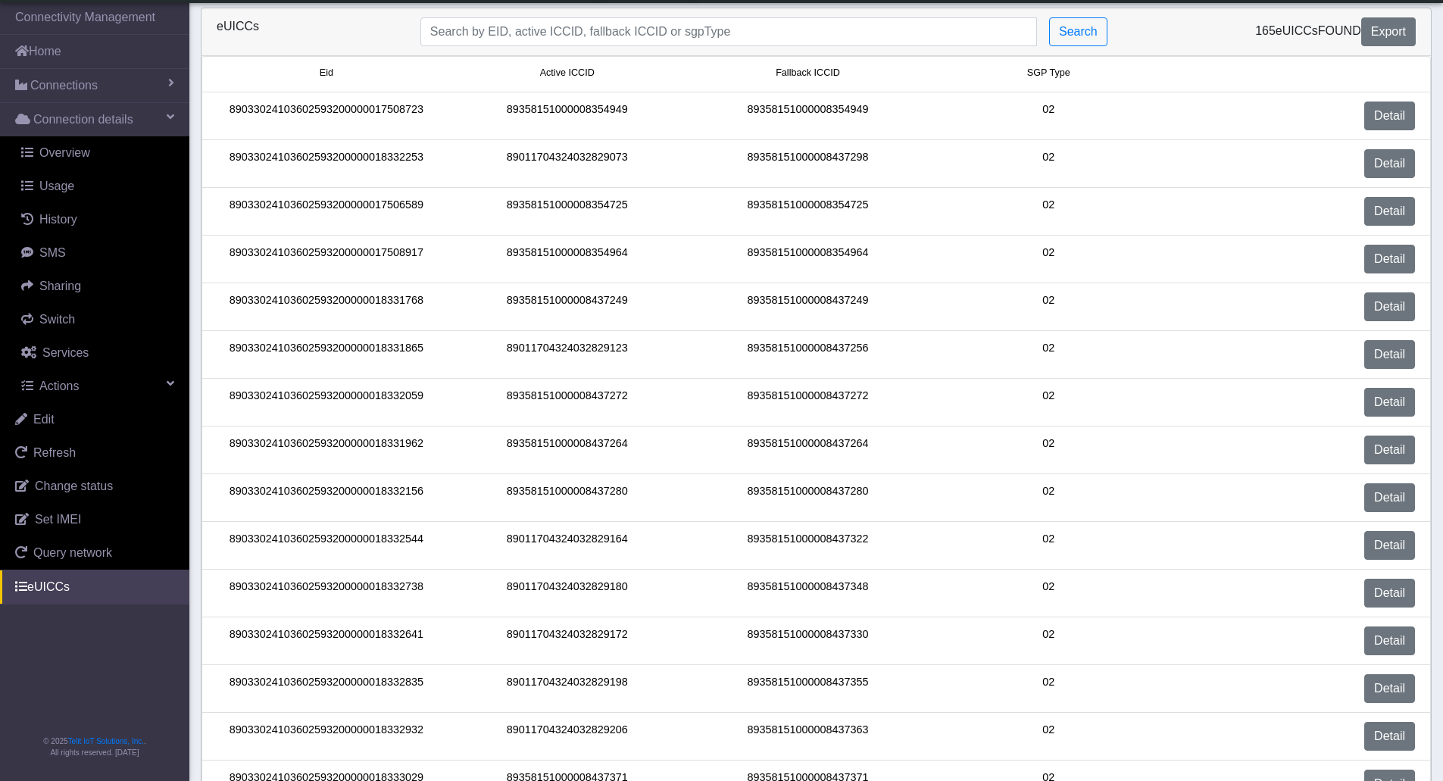
scroll to position [332, 0]
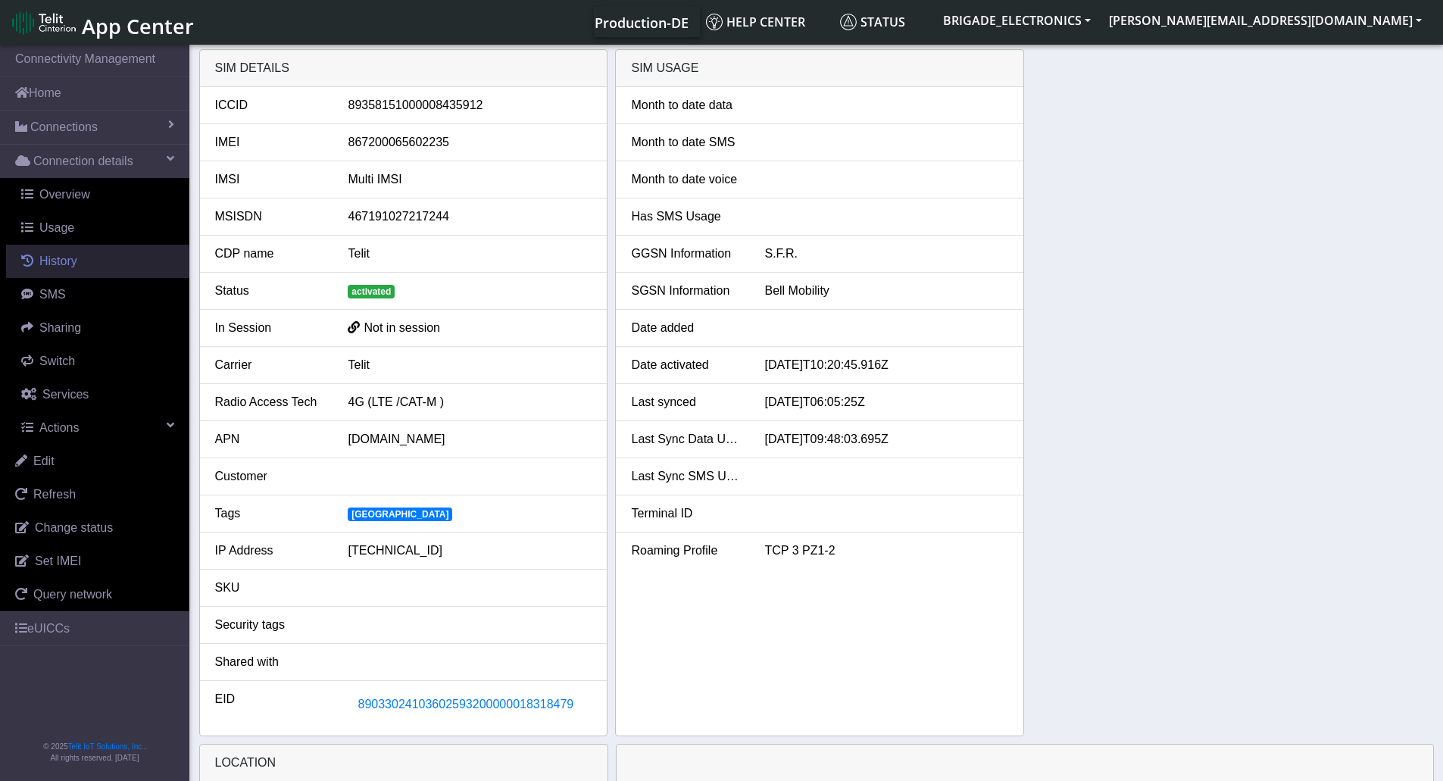
click at [68, 251] on link "History" at bounding box center [97, 261] width 183 height 33
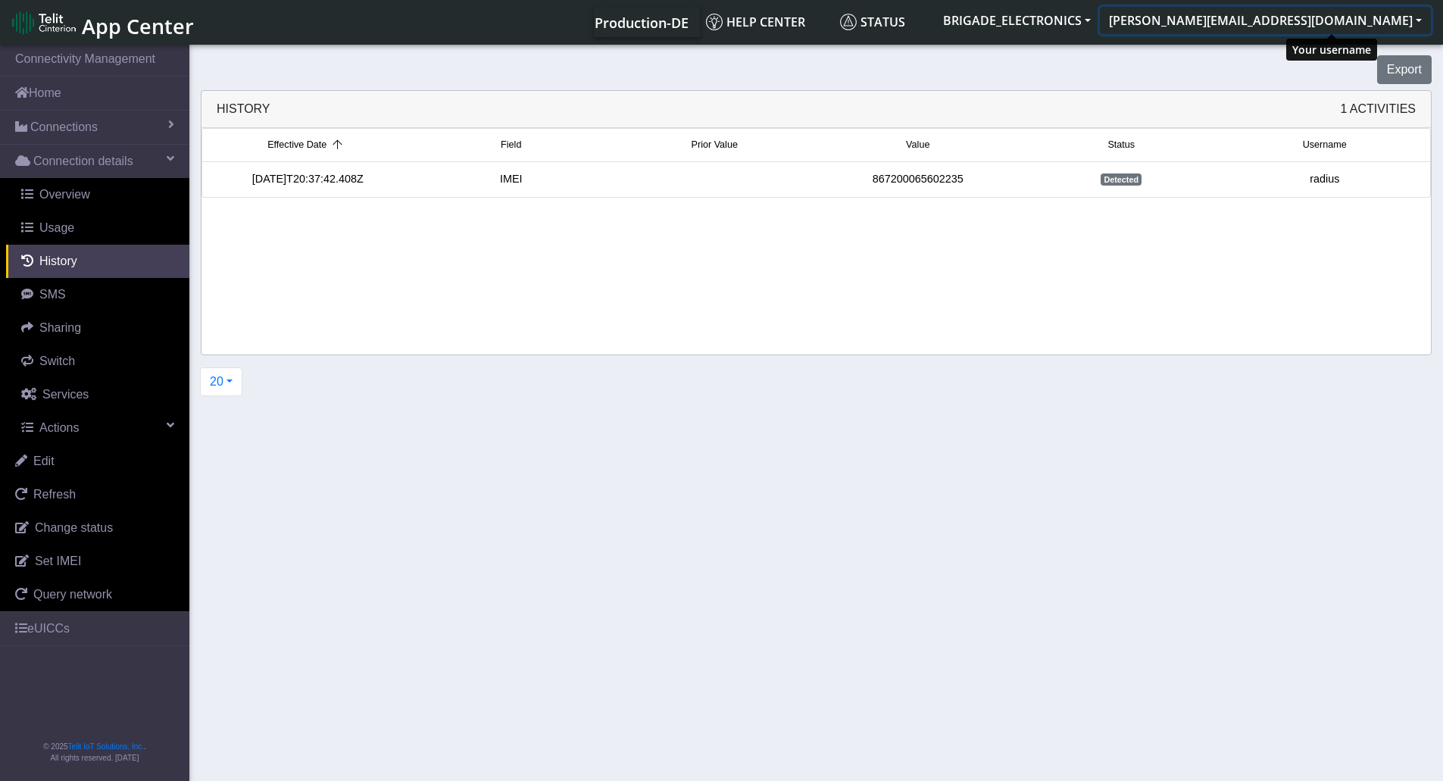
click at [1378, 18] on button "[PERSON_NAME][EMAIL_ADDRESS][DOMAIN_NAME]" at bounding box center [1265, 20] width 331 height 27
